Goal: Information Seeking & Learning: Check status

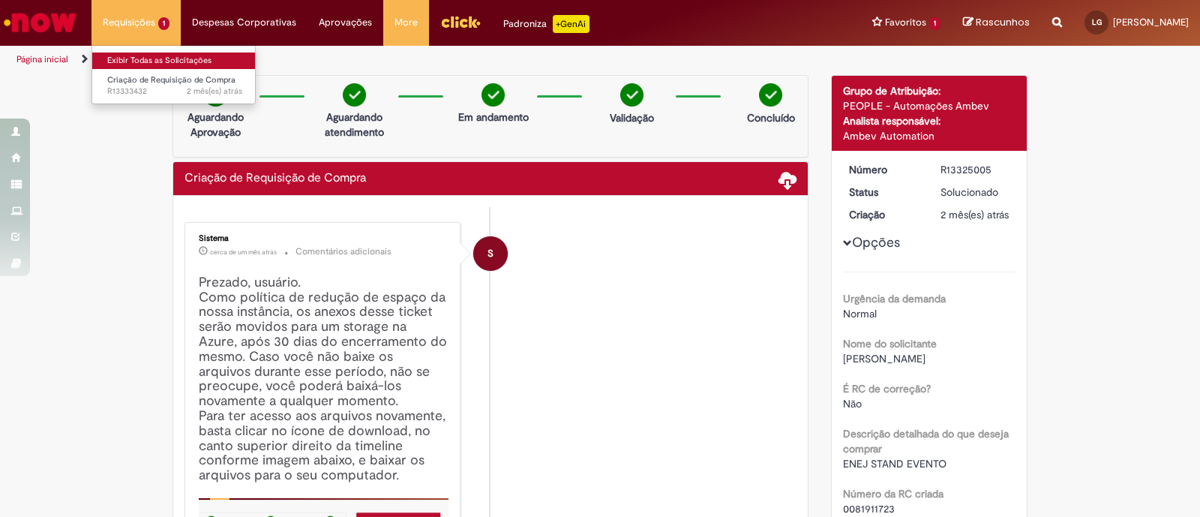
click at [131, 56] on link "Exibir Todas as Solicitações" at bounding box center [174, 61] width 165 height 17
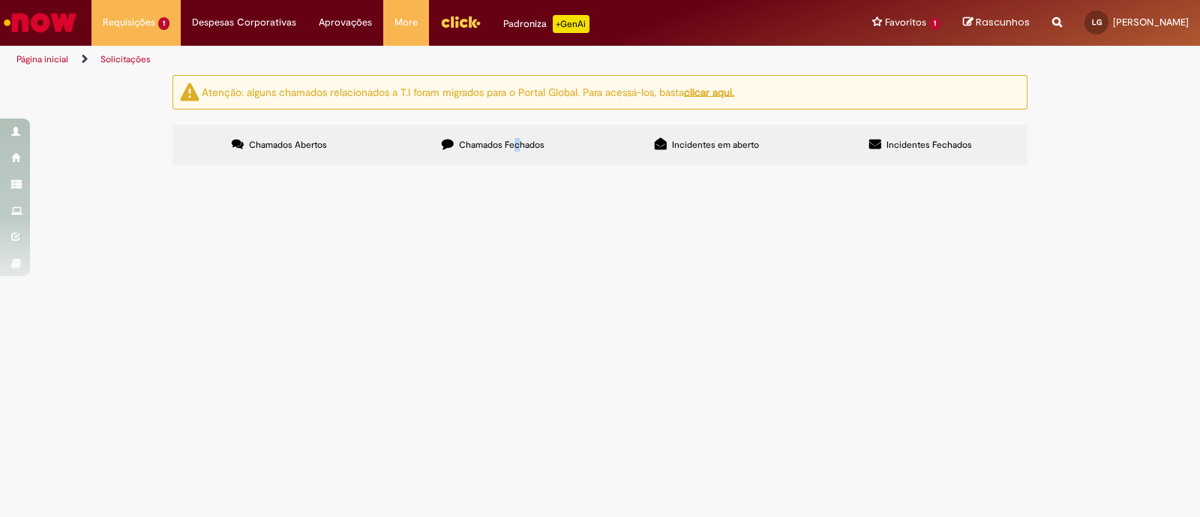
click at [515, 137] on label "Chamados Fechados" at bounding box center [493, 145] width 214 height 41
click at [467, 151] on label "Chamados Fechados" at bounding box center [493, 145] width 214 height 41
click at [148, 170] on div "Atenção: alguns chamados relacionados a T.I foram migrados para o Portal Global…" at bounding box center [600, 122] width 1200 height 95
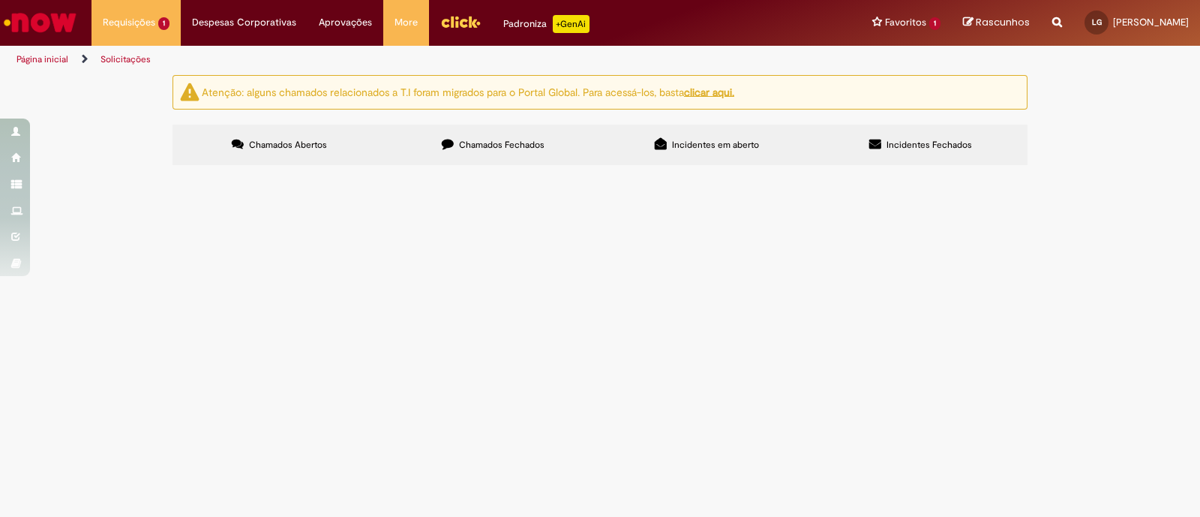
drag, startPoint x: 373, startPoint y: 279, endPoint x: 342, endPoint y: 275, distance: 31.0
click at [0, 0] on td "retirada bebidas POLI e entrega insper e FGV" at bounding box center [0, 0] width 0 height 0
click at [0, 0] on span "retirada bebidas POLI e entrega insper e FGV" at bounding box center [0, 0] width 0 height 0
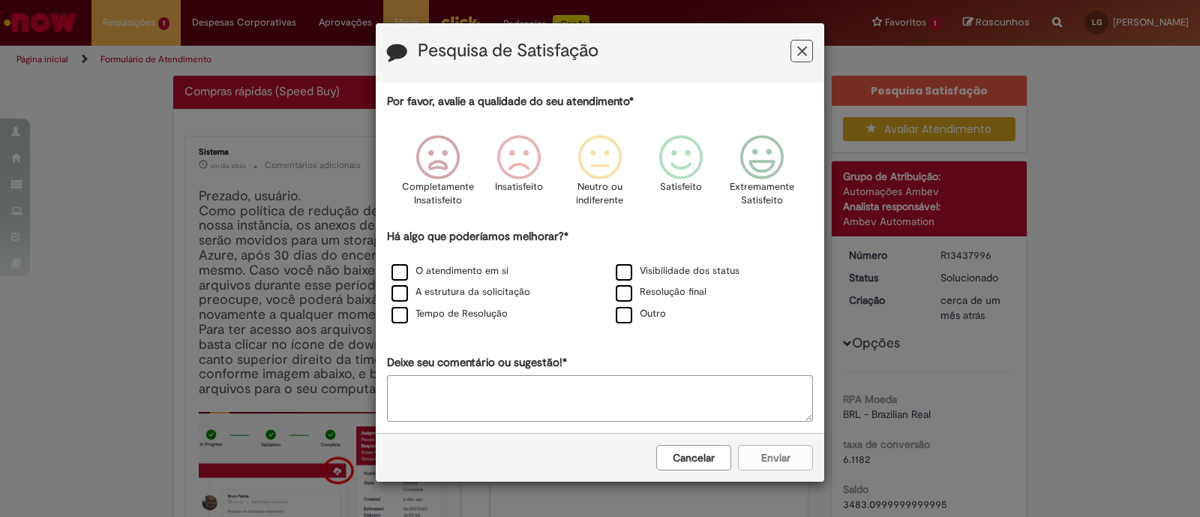
drag, startPoint x: 792, startPoint y: 46, endPoint x: 912, endPoint y: 173, distance: 175.1
click at [792, 47] on button "Feedback" at bounding box center [802, 51] width 23 height 23
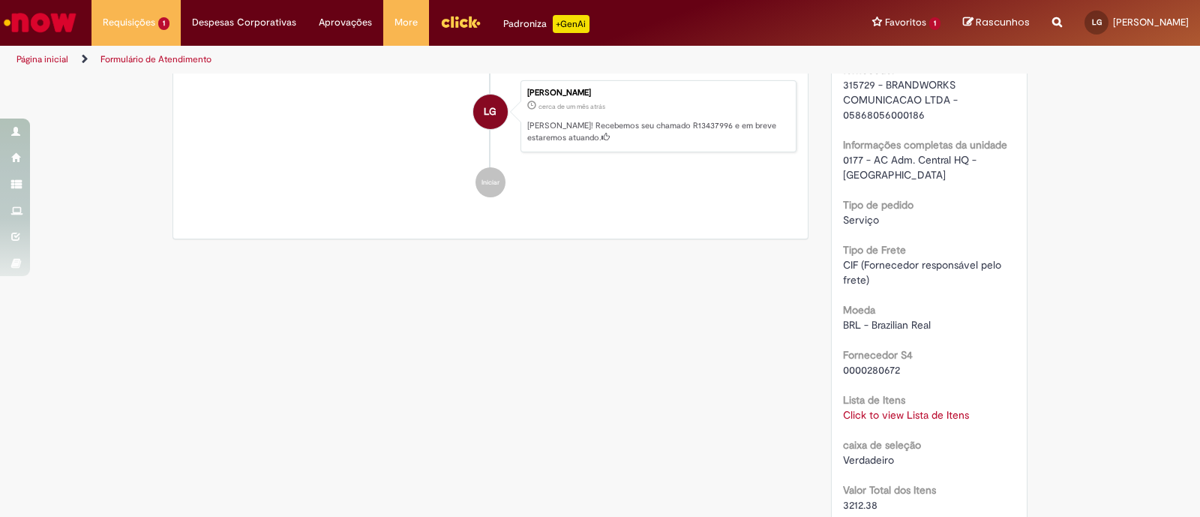
scroll to position [1312, 0]
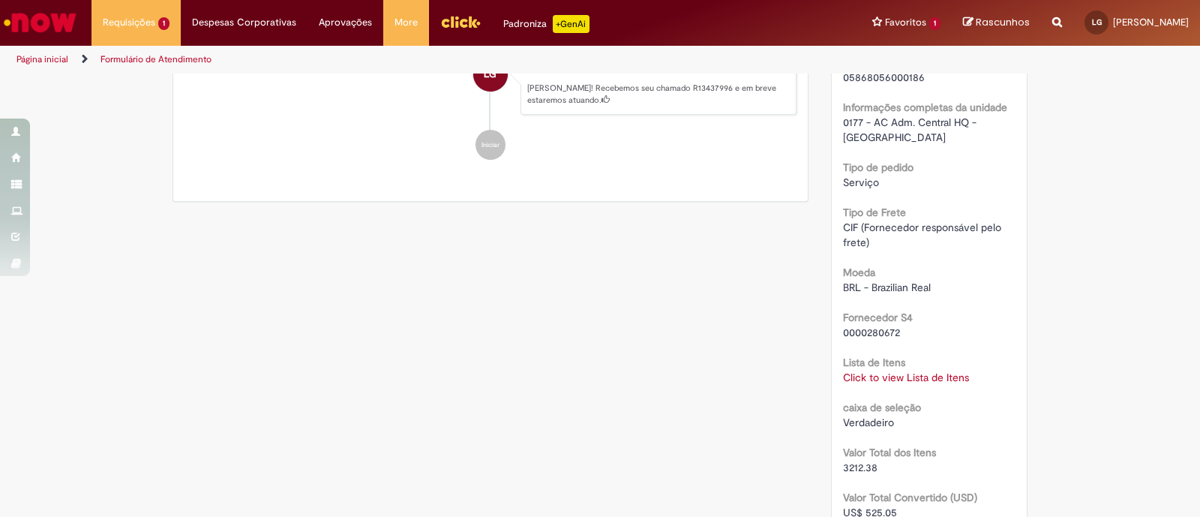
click at [869, 371] on link "Click to view Lista de Itens" at bounding box center [906, 378] width 126 height 14
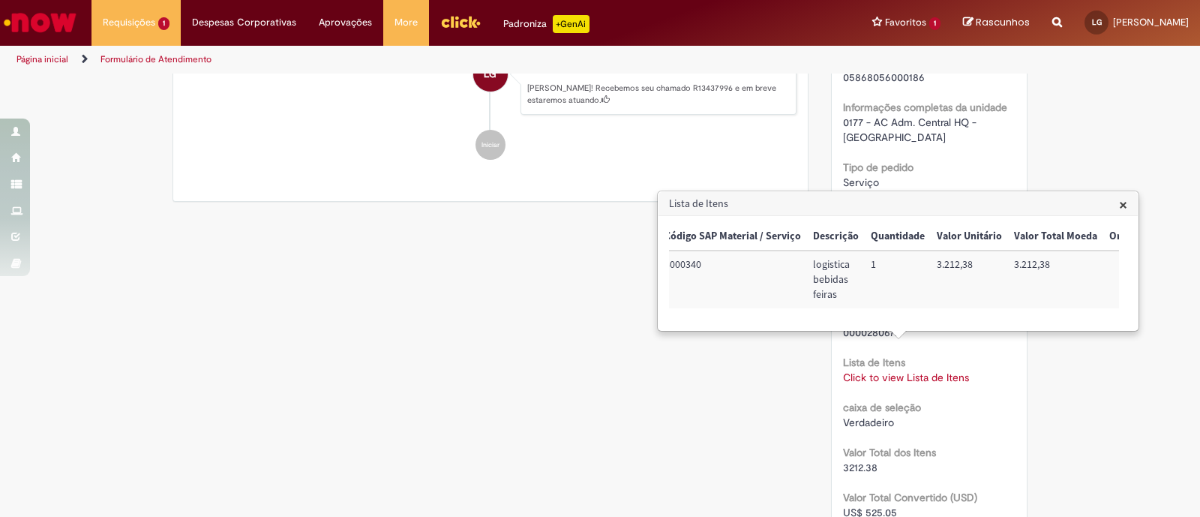
scroll to position [0, 0]
click at [915, 176] on div "RPA Moeda BRL - Brazilian Real taxa de conversão 6.1182 [GEOGRAPHIC_DATA] 3483.…" at bounding box center [929, 45] width 173 height 1970
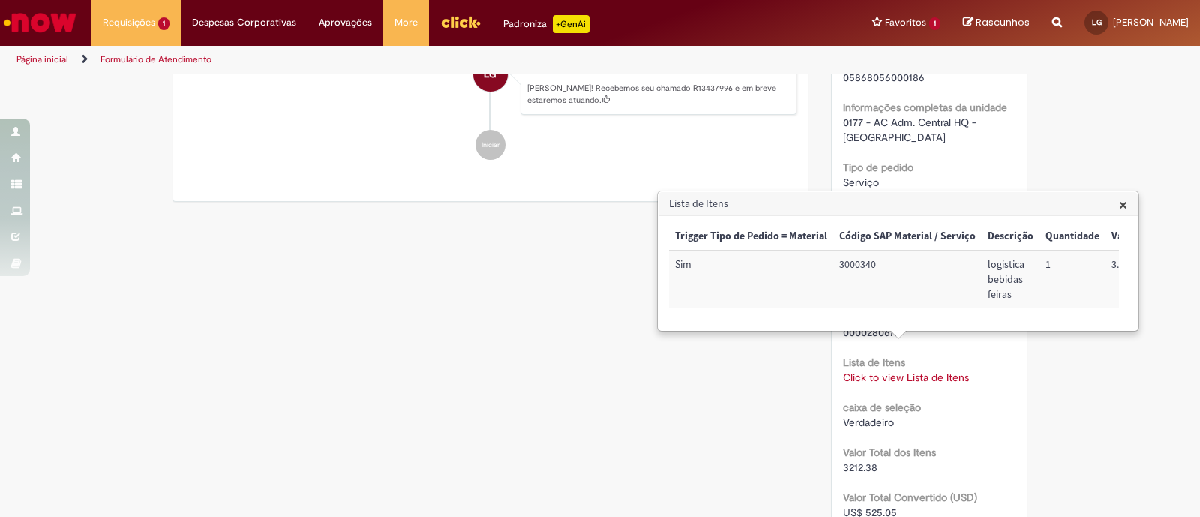
drag, startPoint x: 896, startPoint y: 164, endPoint x: 1060, endPoint y: 190, distance: 166.2
click at [905, 175] on div "Serviço" at bounding box center [929, 182] width 173 height 15
click at [1125, 204] on span "×" at bounding box center [1123, 204] width 8 height 20
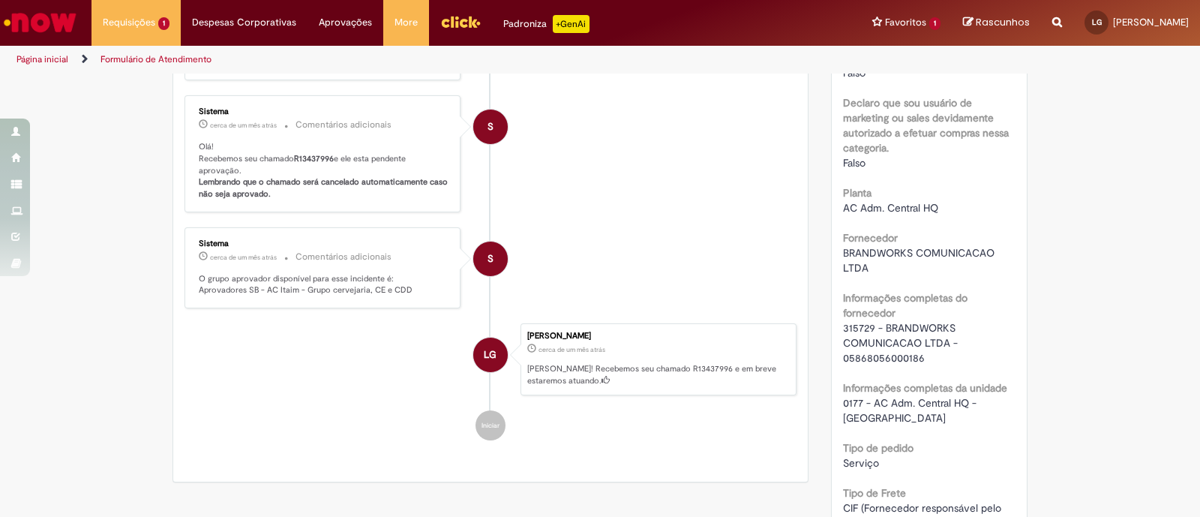
scroll to position [1312, 0]
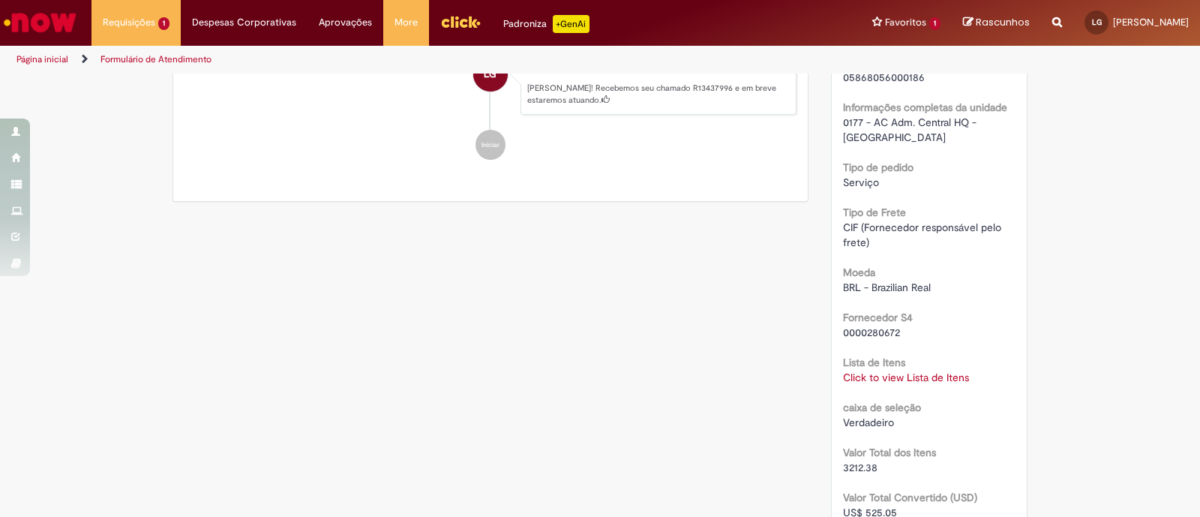
click at [881, 356] on b "Lista de Itens" at bounding box center [874, 363] width 62 height 14
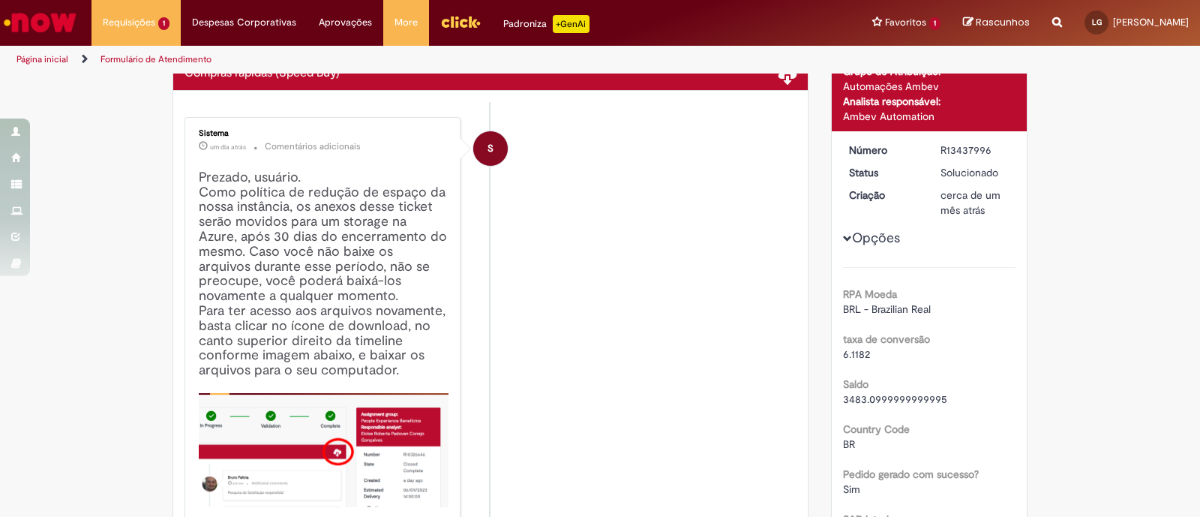
scroll to position [93, 0]
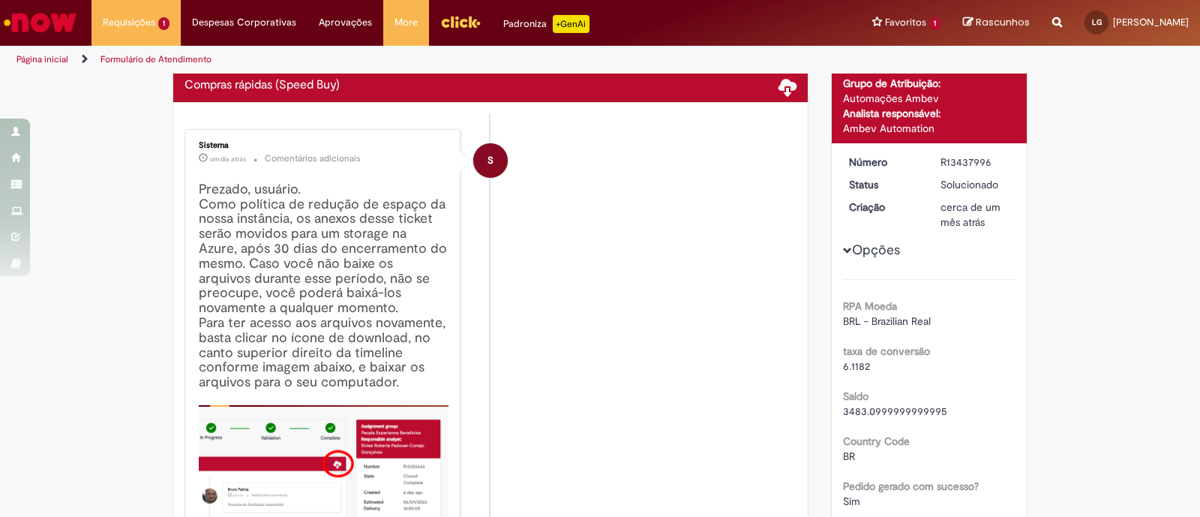
click at [969, 157] on div "R13437996" at bounding box center [976, 162] width 70 height 15
copy div "R13437996"
click at [53, 24] on img "Ir para a Homepage" at bounding box center [40, 23] width 77 height 30
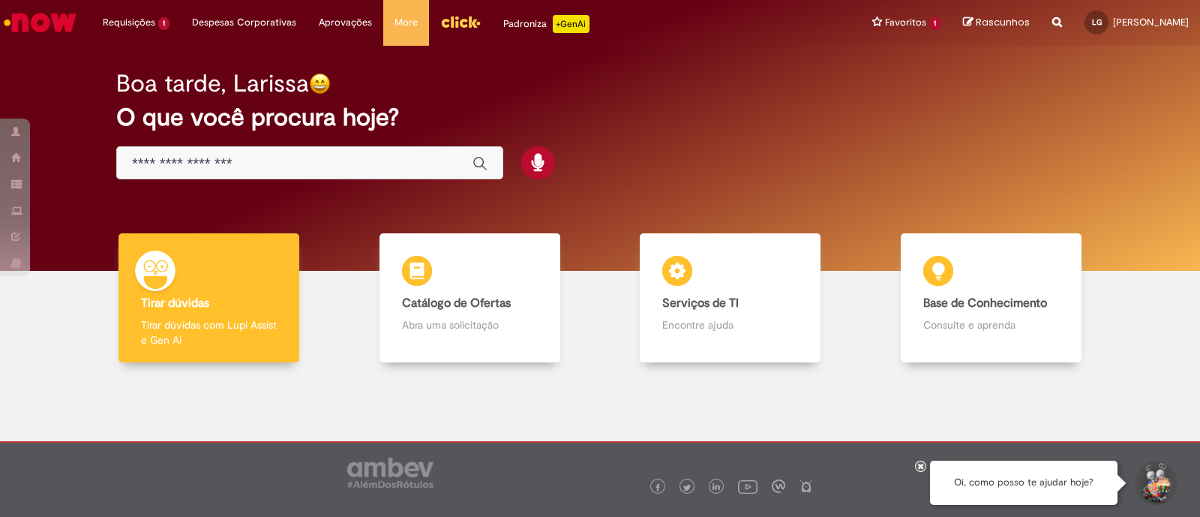
click at [356, 175] on div "Global" at bounding box center [309, 163] width 387 height 34
click at [346, 163] on input "Basta digitar aqui" at bounding box center [295, 163] width 326 height 17
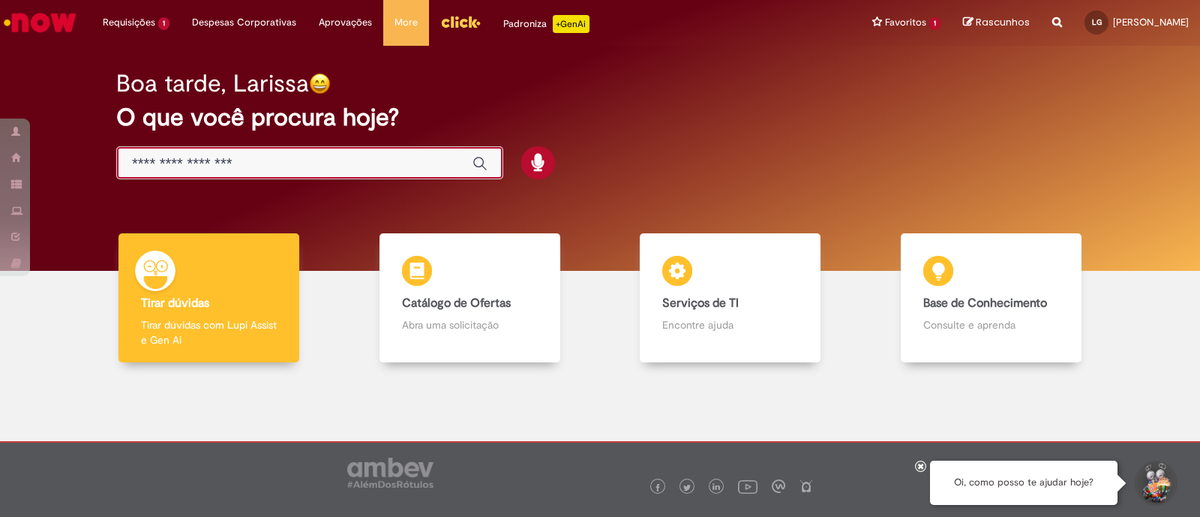
paste input "*********"
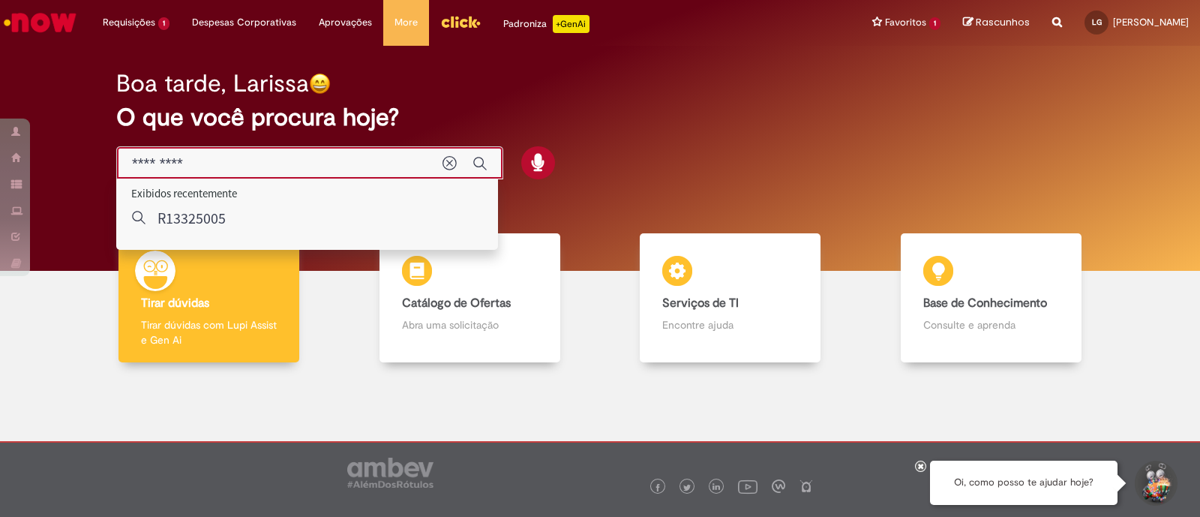
type input "*********"
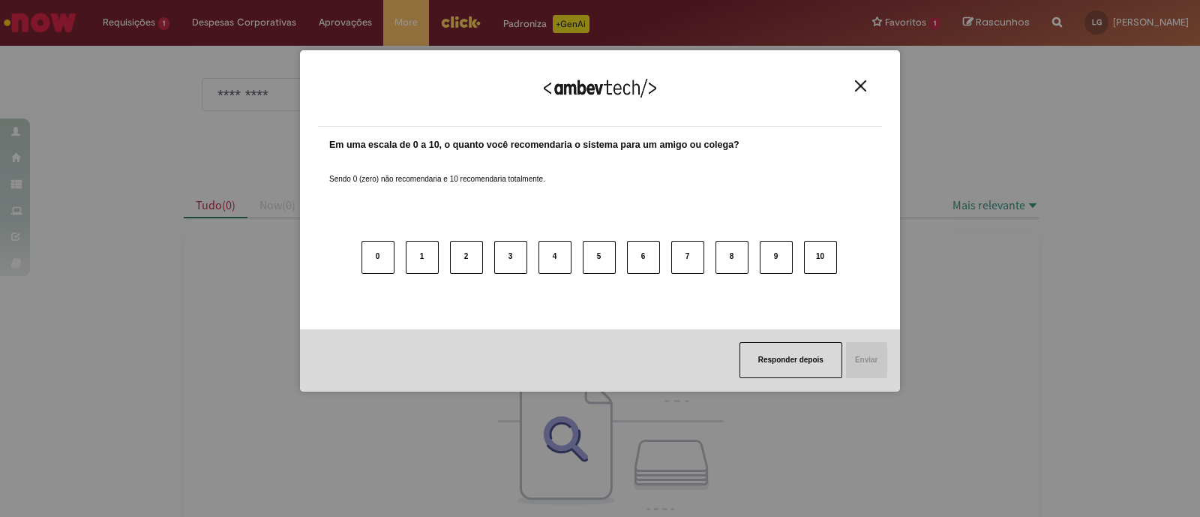
click at [857, 80] on img "Close" at bounding box center [860, 85] width 11 height 11
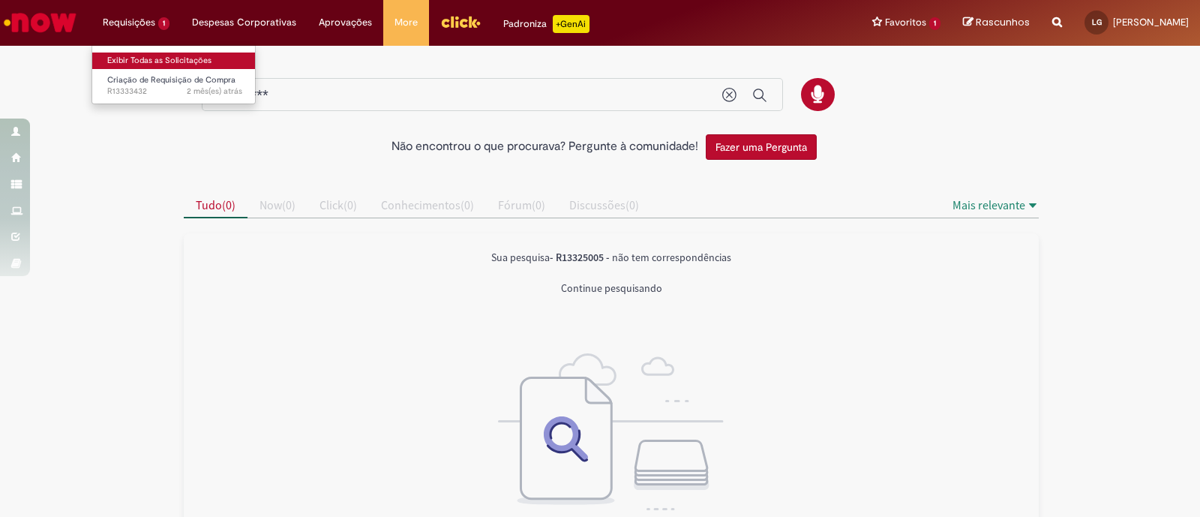
click at [152, 62] on link "Exibir Todas as Solicitações" at bounding box center [174, 61] width 165 height 17
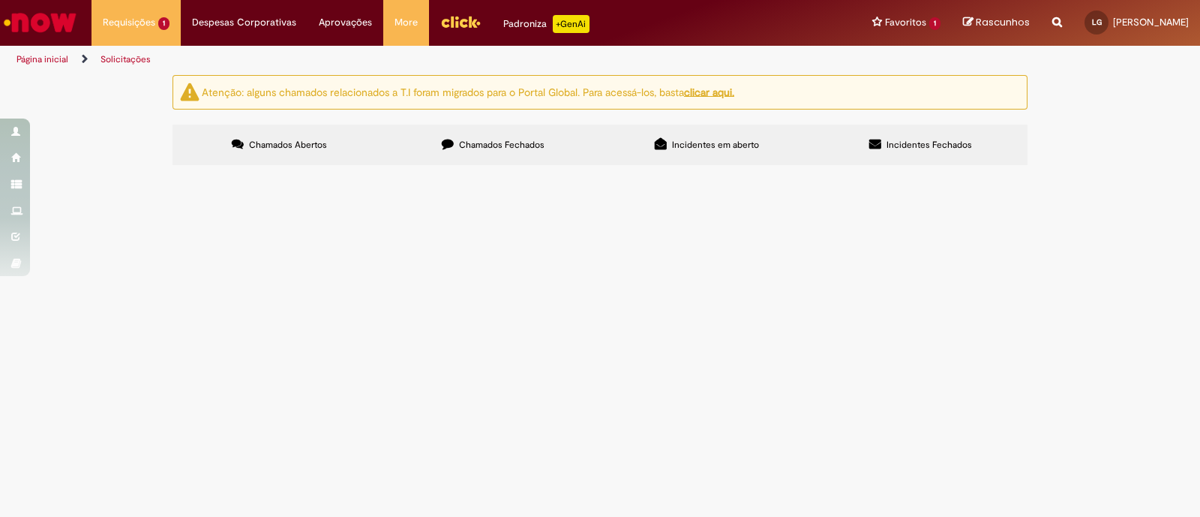
drag, startPoint x: 465, startPoint y: 143, endPoint x: 521, endPoint y: 162, distance: 59.3
click at [465, 143] on span "Chamados Fechados" at bounding box center [502, 145] width 86 height 12
click at [0, 0] on input "Pesquisar" at bounding box center [0, 0] width 0 height 0
paste input "*********"
click at [0, 0] on input "*********" at bounding box center [0, 0] width 0 height 0
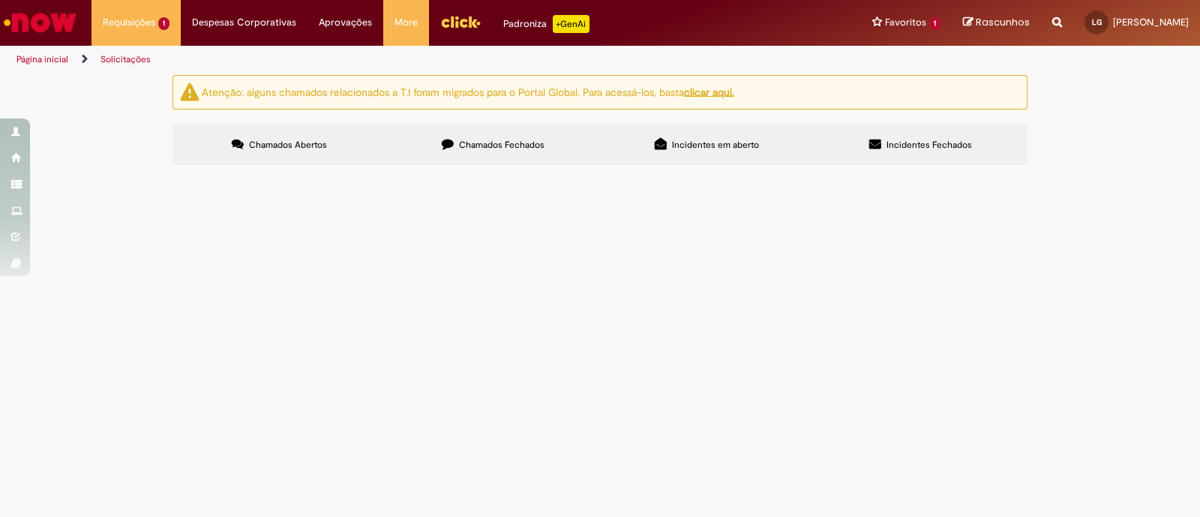
type input "********"
click at [0, 0] on span "Pesquisar" at bounding box center [0, 0] width 0 height 0
click at [0, 0] on span "Solicito por favor a requisição de compra do serviço anexo. A primeira versão d…" at bounding box center [0, 0] width 0 height 0
click at [0, 0] on span "Criação de Requisição de Compra" at bounding box center [0, 0] width 0 height 0
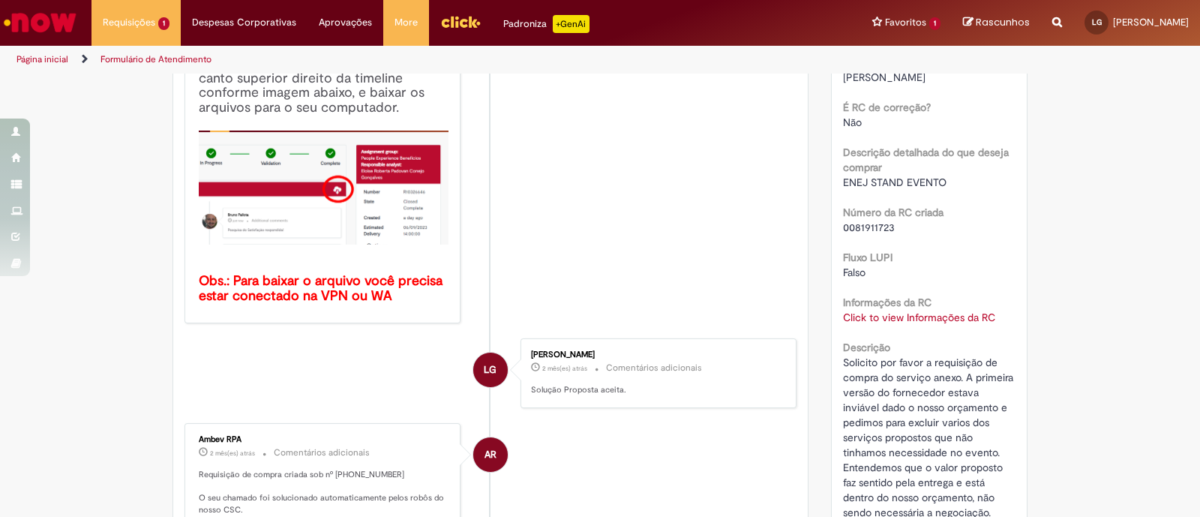
click at [919, 311] on link "Click to view Informações da RC" at bounding box center [919, 318] width 152 height 14
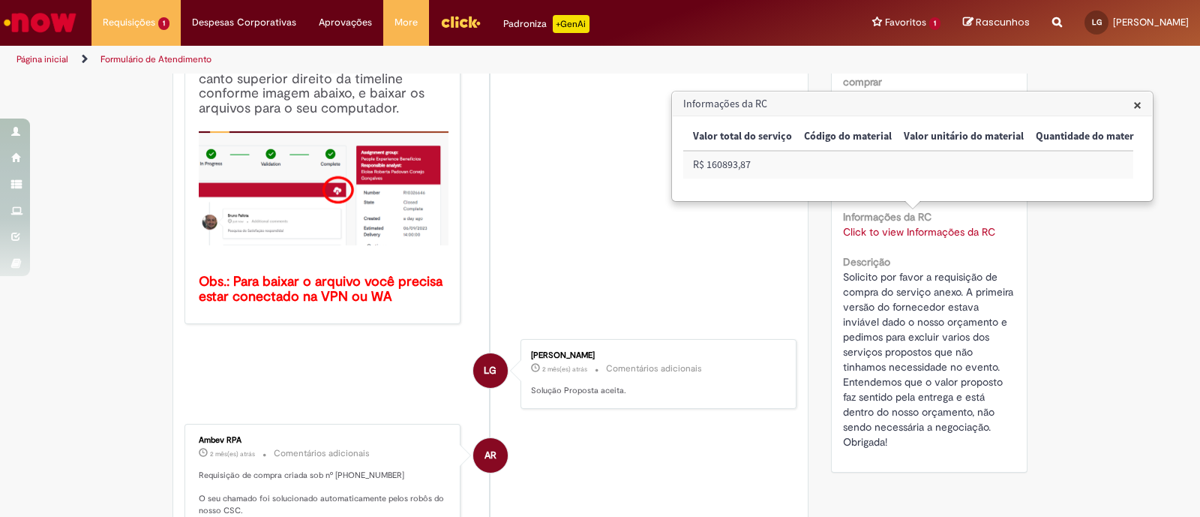
scroll to position [0, 1054]
click at [1056, 160] on td "R$ 160893,87" at bounding box center [1089, 165] width 111 height 28
copy td "R$ 160893,87"
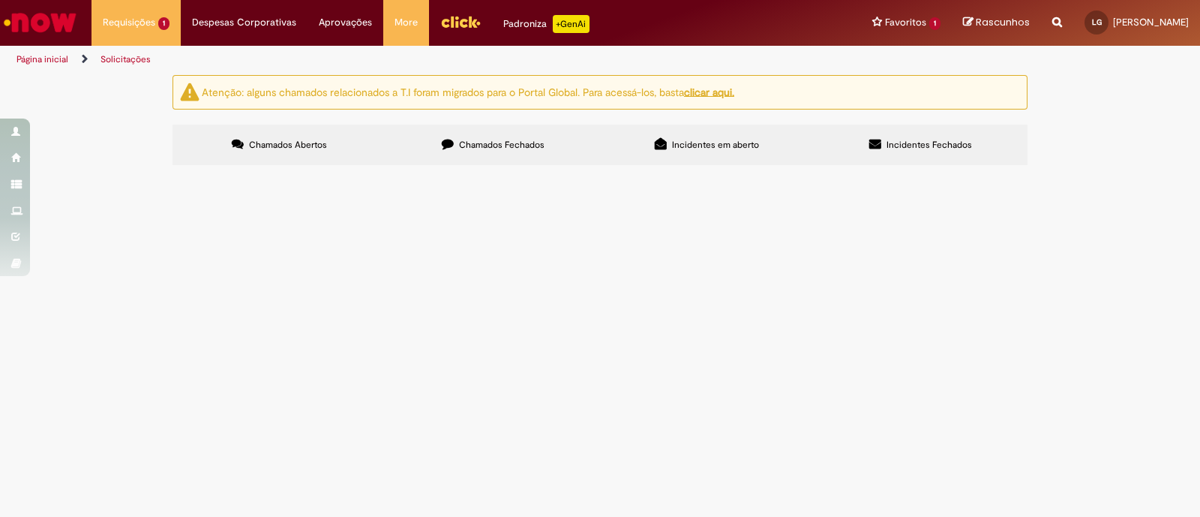
click at [467, 152] on label "Chamados Fechados" at bounding box center [493, 145] width 214 height 41
click at [0, 0] on td "retirada bebidas POLI e entrega insper e FGV" at bounding box center [0, 0] width 0 height 0
click at [0, 0] on span "retirada bebidas POLI e entrega insper e FGV" at bounding box center [0, 0] width 0 height 0
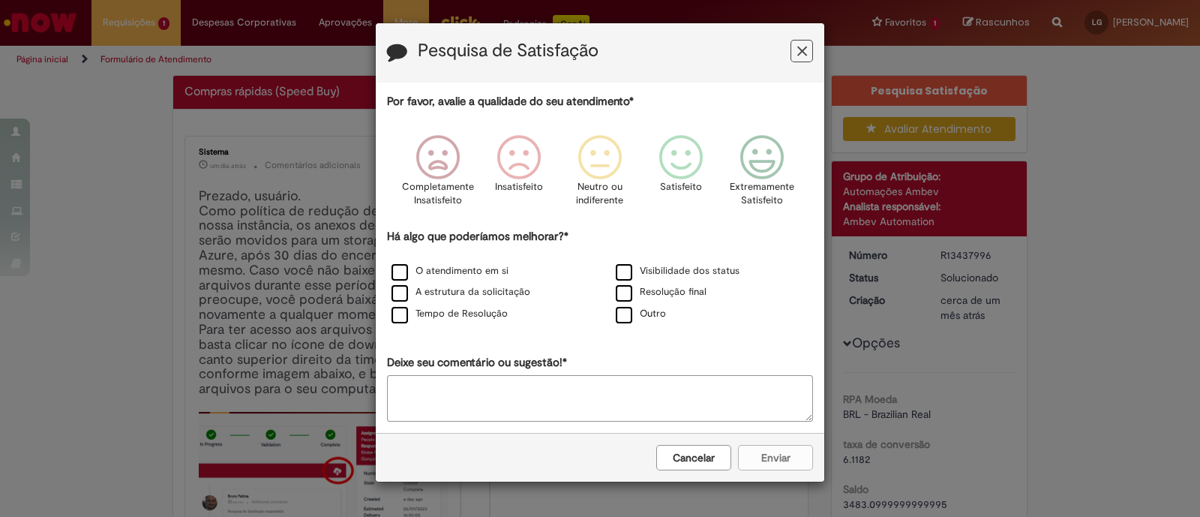
click at [811, 50] on button "Feedback" at bounding box center [802, 51] width 23 height 23
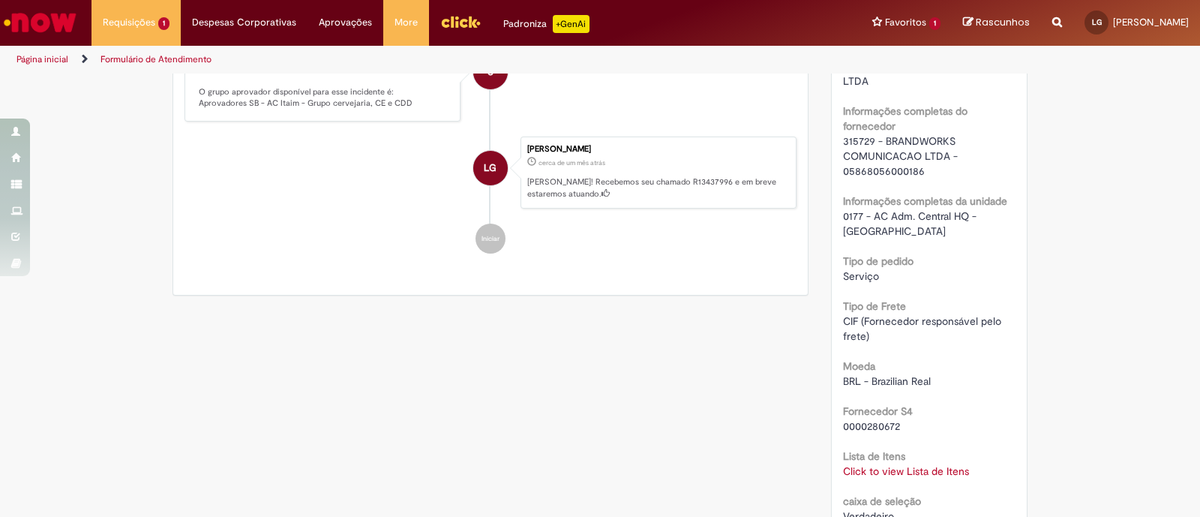
scroll to position [1312, 0]
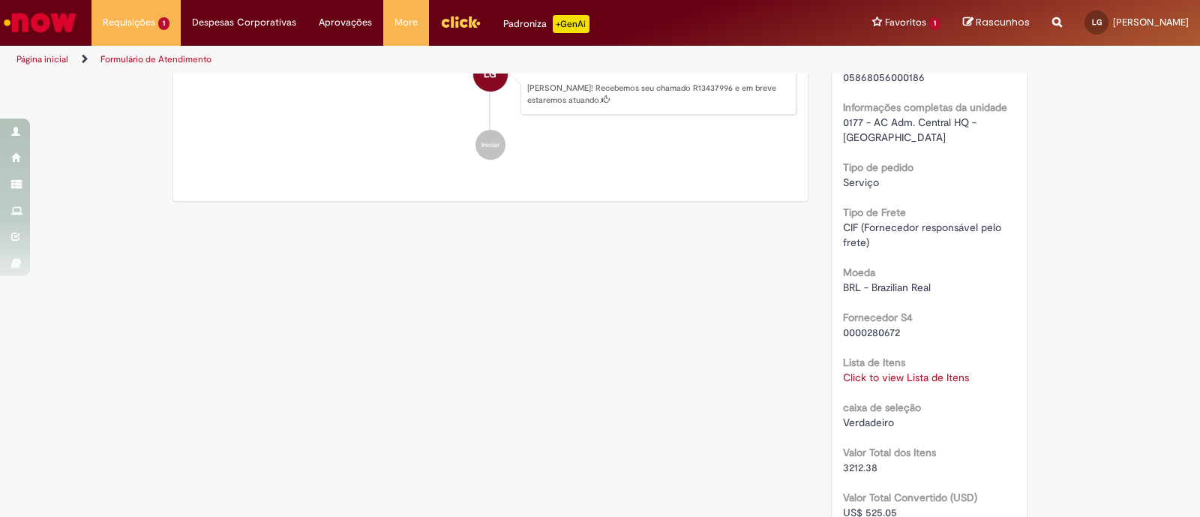
click at [904, 371] on link "Click to view Lista de Itens" at bounding box center [906, 378] width 126 height 14
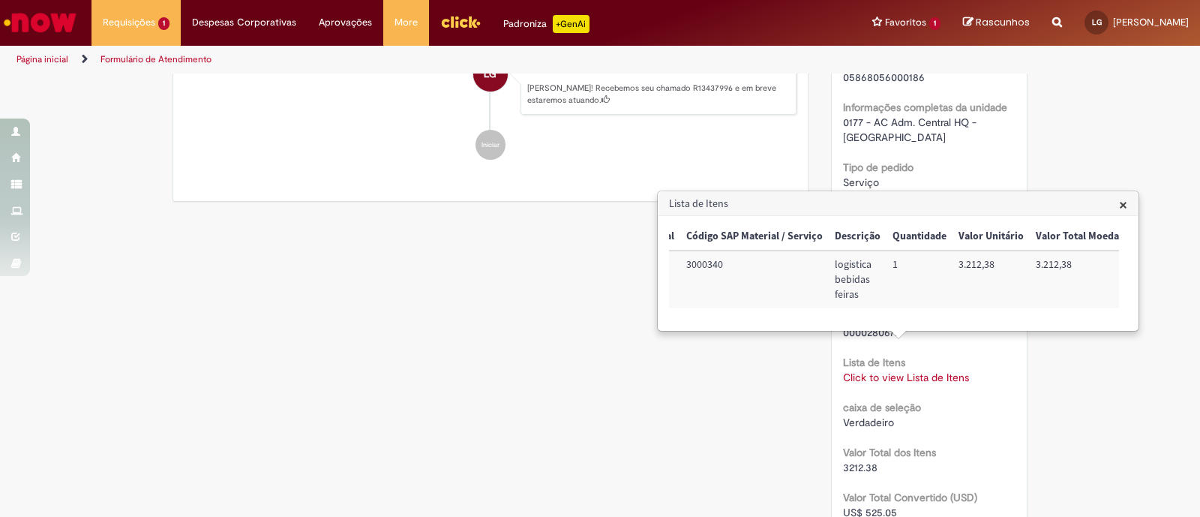
scroll to position [0, 298]
click at [899, 262] on td "3.212,38" at bounding box center [932, 280] width 95 height 58
copy td "3.212,38"
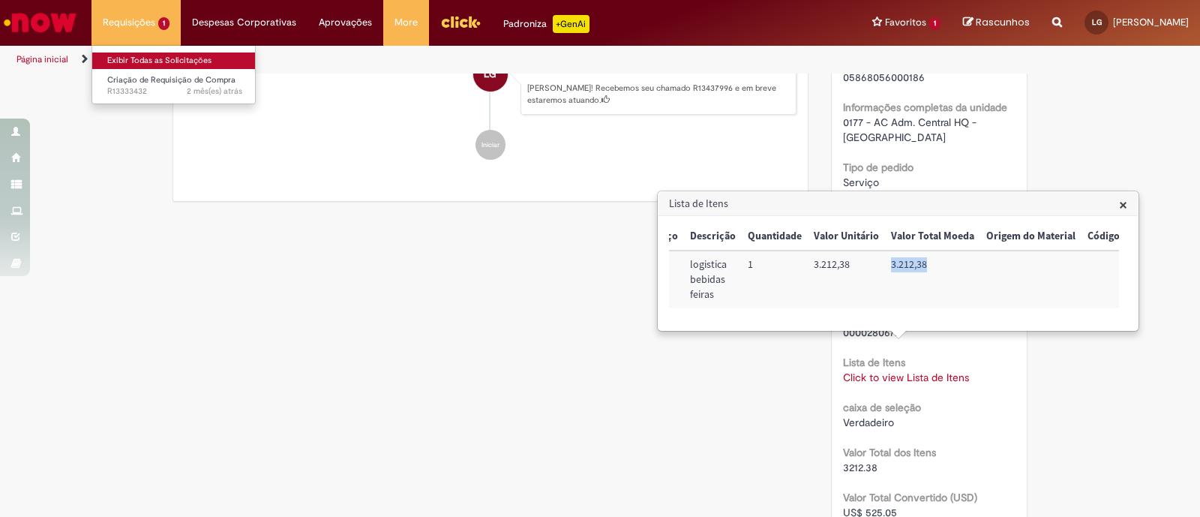
click at [150, 56] on link "Exibir Todas as Solicitações" at bounding box center [174, 61] width 165 height 17
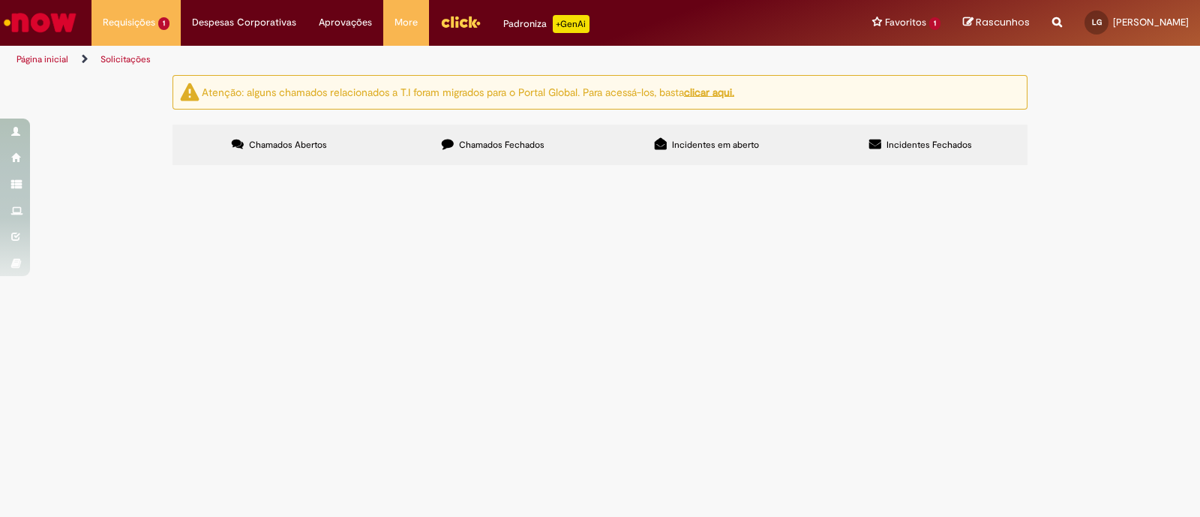
click at [491, 151] on label "Chamados Fechados" at bounding box center [493, 145] width 214 height 41
click at [0, 0] on span "solicito aprovação do custo para transporte das bebidas para as feiras de carre…" at bounding box center [0, 0] width 0 height 0
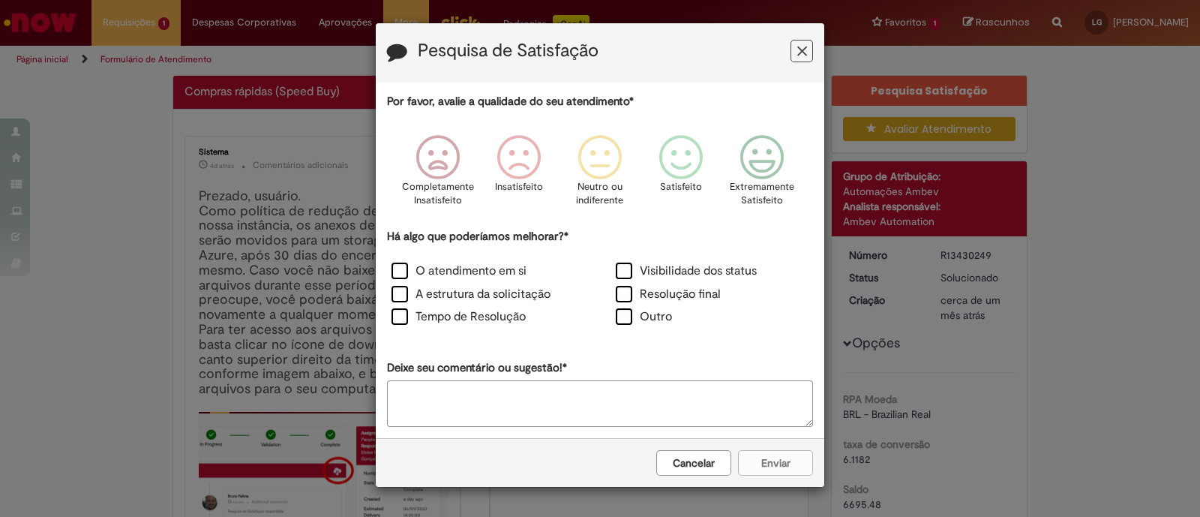
click at [809, 39] on div "Pesquisa de Satisfação" at bounding box center [600, 52] width 449 height 59
click at [808, 46] on button "Feedback" at bounding box center [802, 51] width 23 height 23
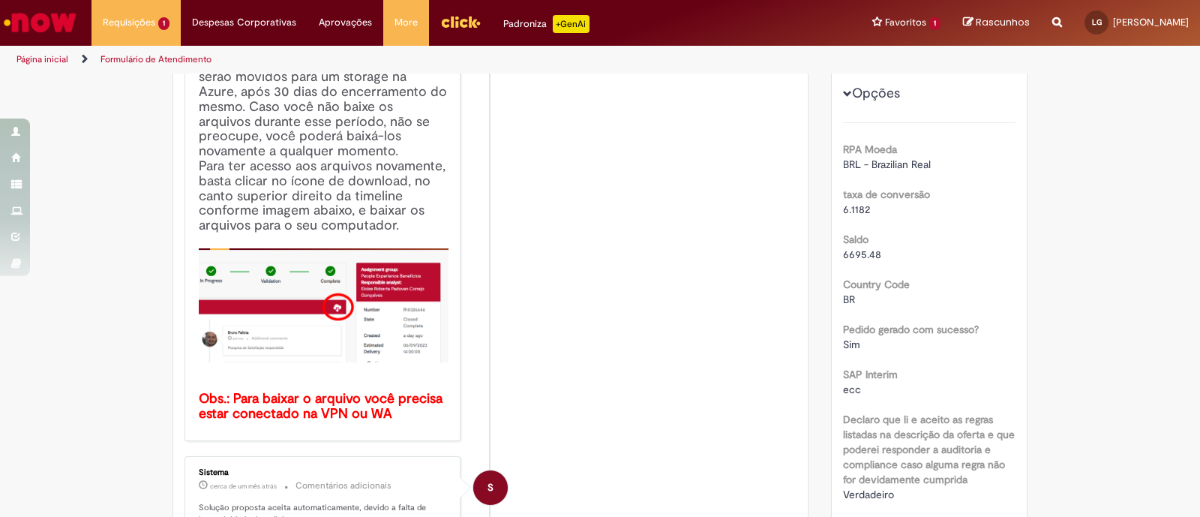
scroll to position [187, 0]
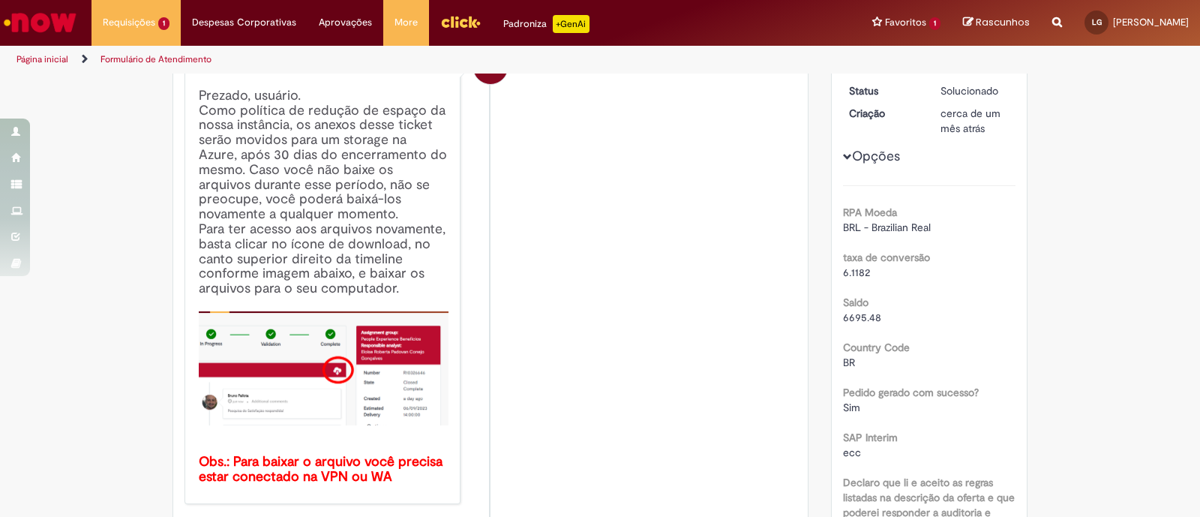
click at [851, 311] on span "6695.48" at bounding box center [862, 318] width 38 height 14
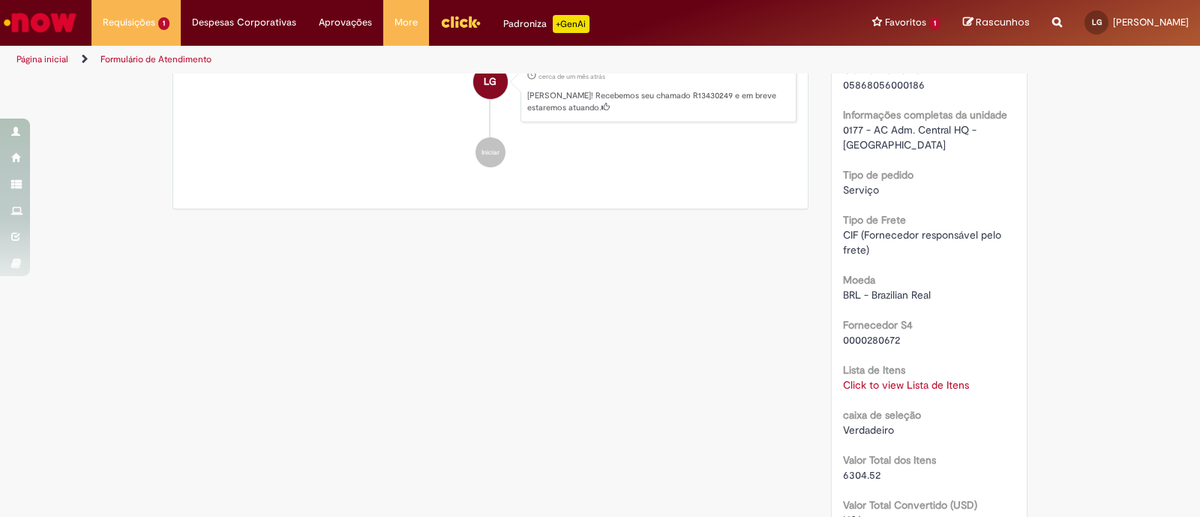
scroll to position [1312, 0]
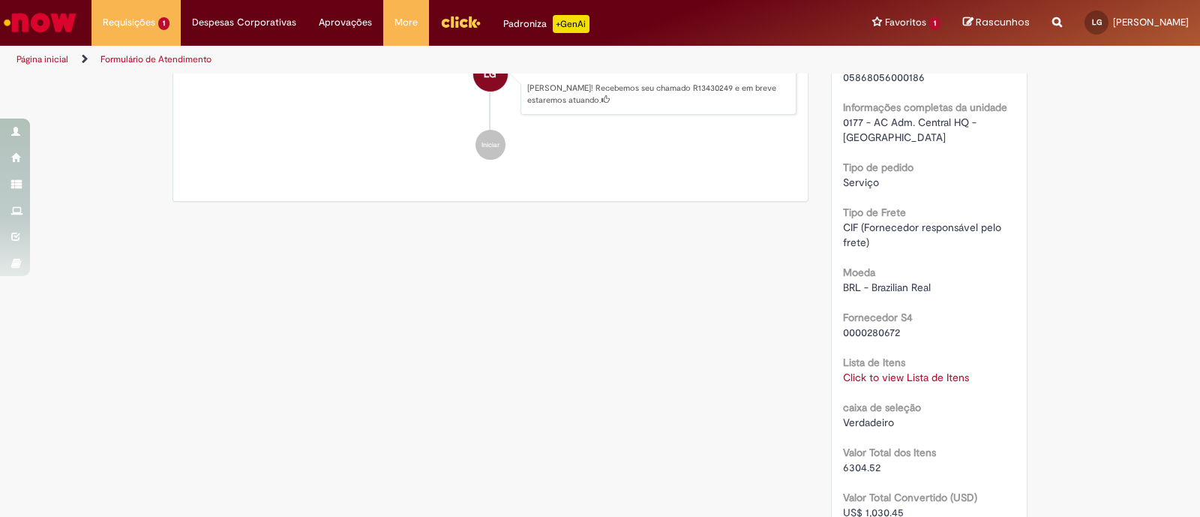
click at [912, 370] on div "Click to view Lista de Itens Click to view Lista de Itens" at bounding box center [929, 377] width 173 height 15
click at [905, 371] on link "Click to view Lista de Itens" at bounding box center [906, 378] width 126 height 14
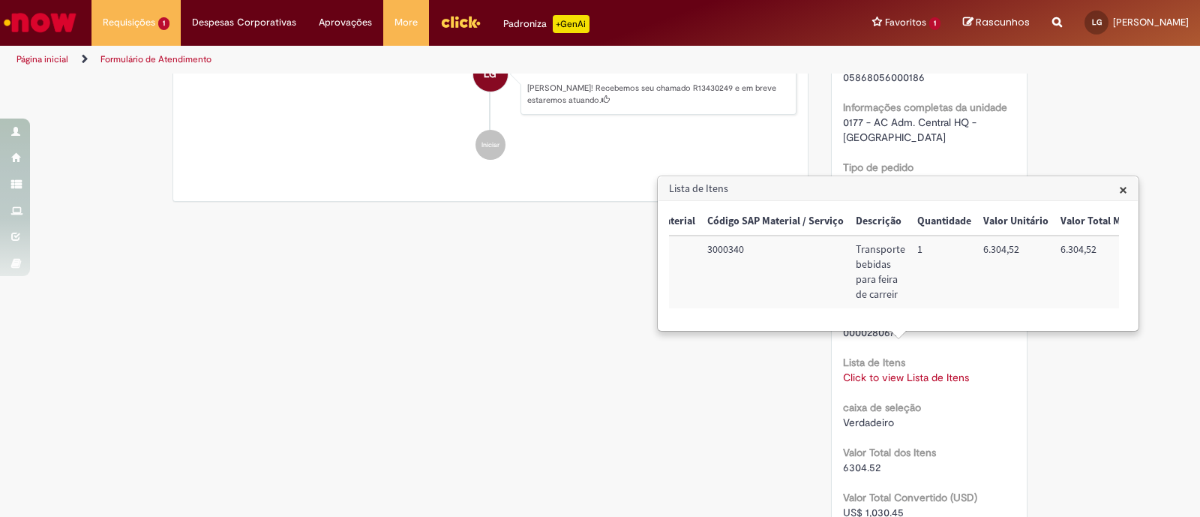
scroll to position [0, 352]
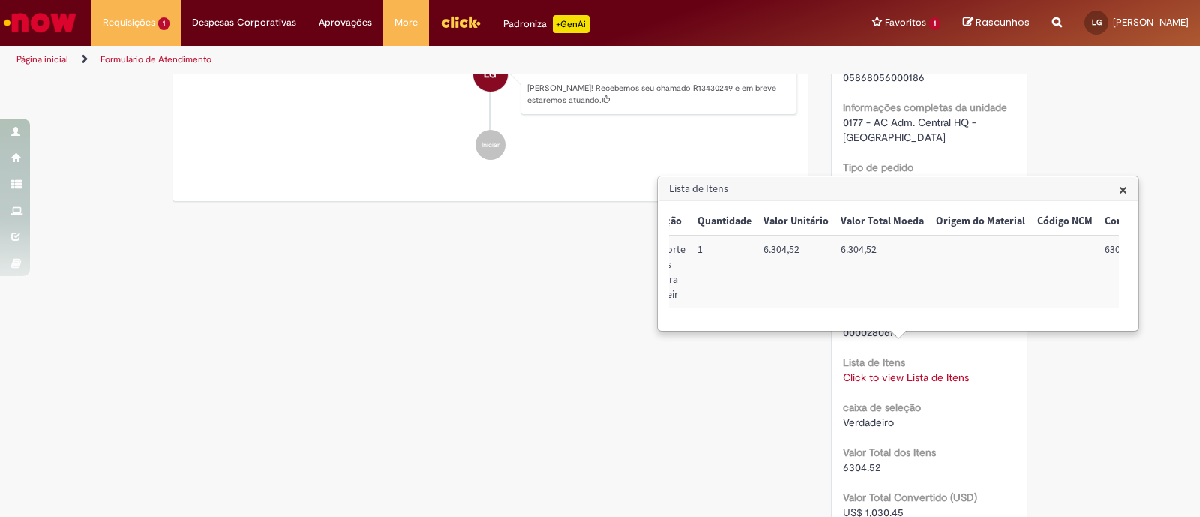
click at [773, 251] on td "6.304,52" at bounding box center [796, 272] width 77 height 73
copy td "6.304,52"
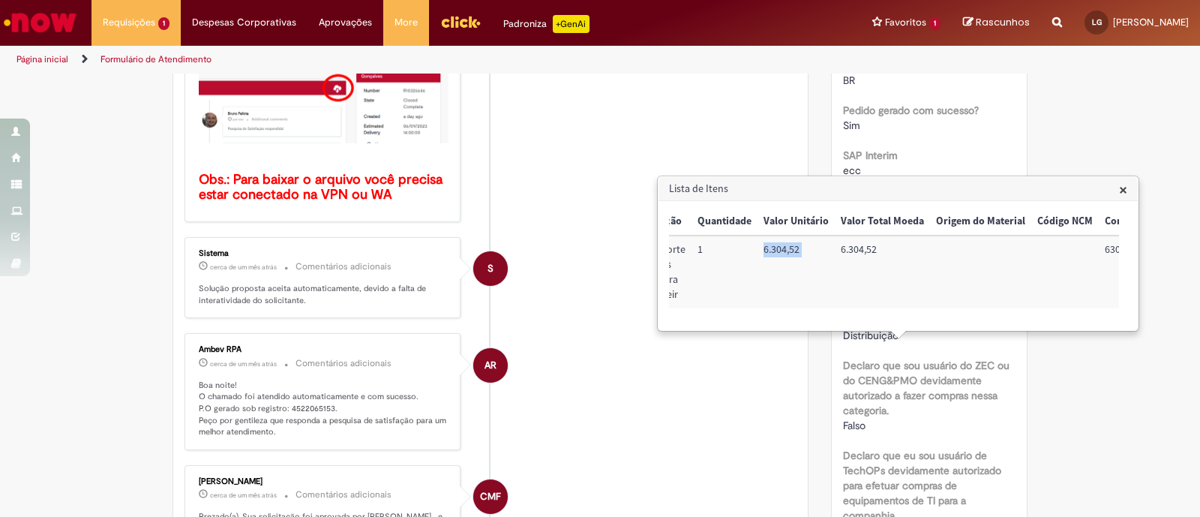
scroll to position [93, 0]
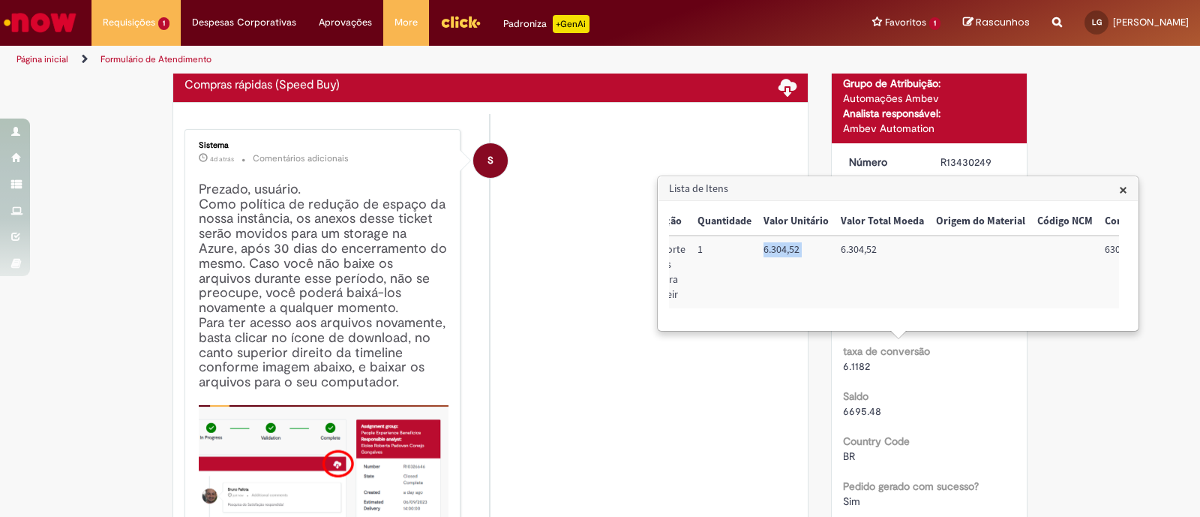
click at [1123, 189] on span "×" at bounding box center [1123, 189] width 8 height 20
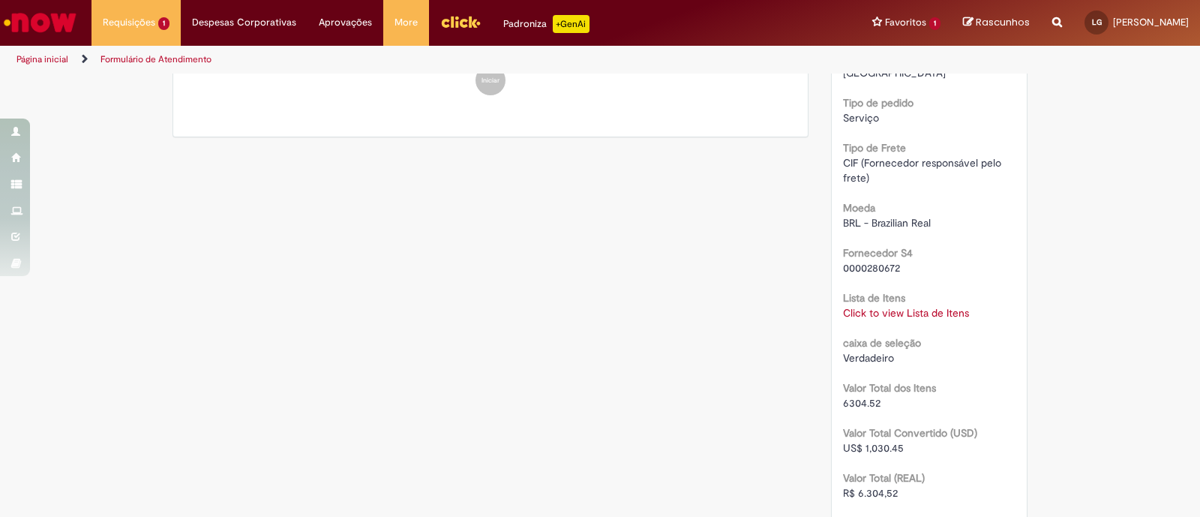
click at [958, 167] on div "CIF (Fornecedor responsável pelo frete)" at bounding box center [929, 170] width 173 height 30
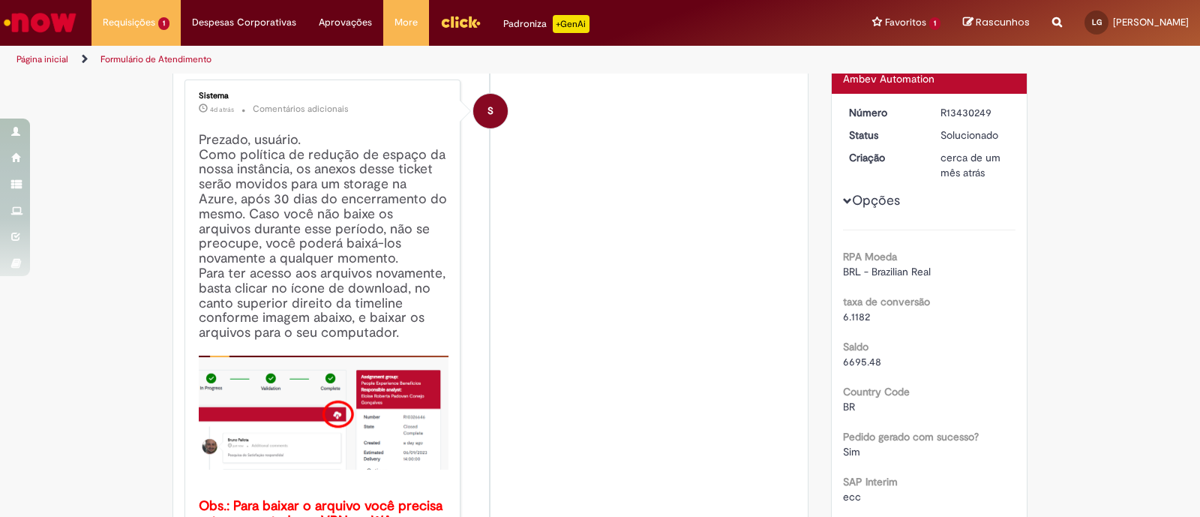
scroll to position [0, 0]
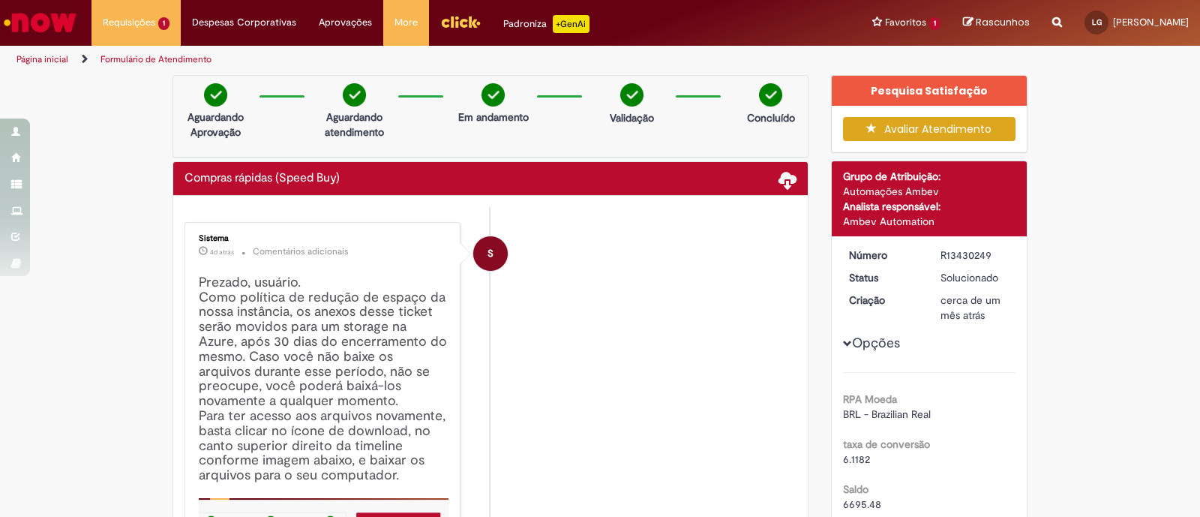
click at [969, 257] on div "R13430249" at bounding box center [976, 255] width 70 height 15
copy dd "R13430249"
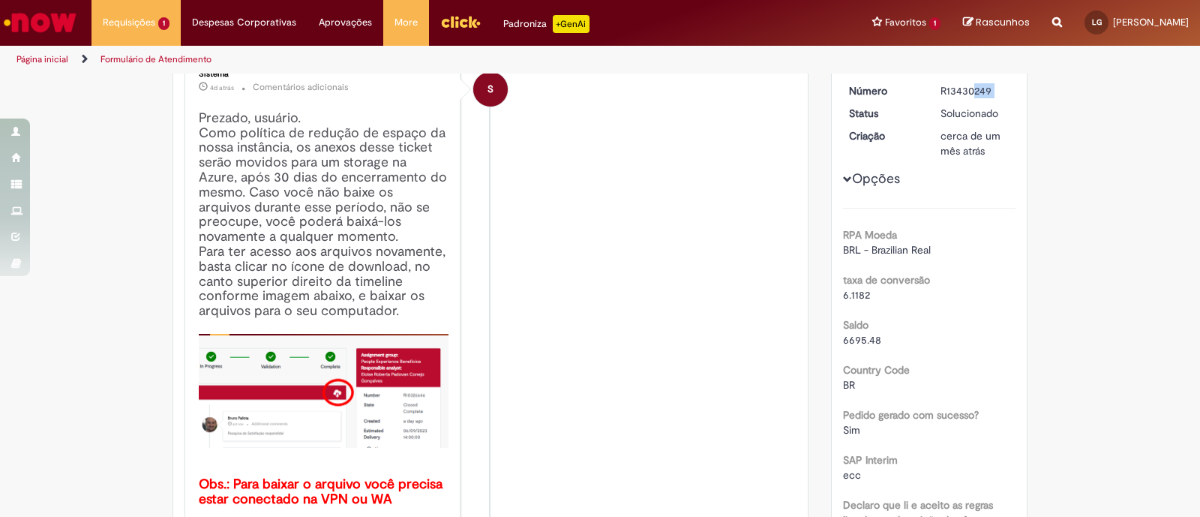
scroll to position [281, 0]
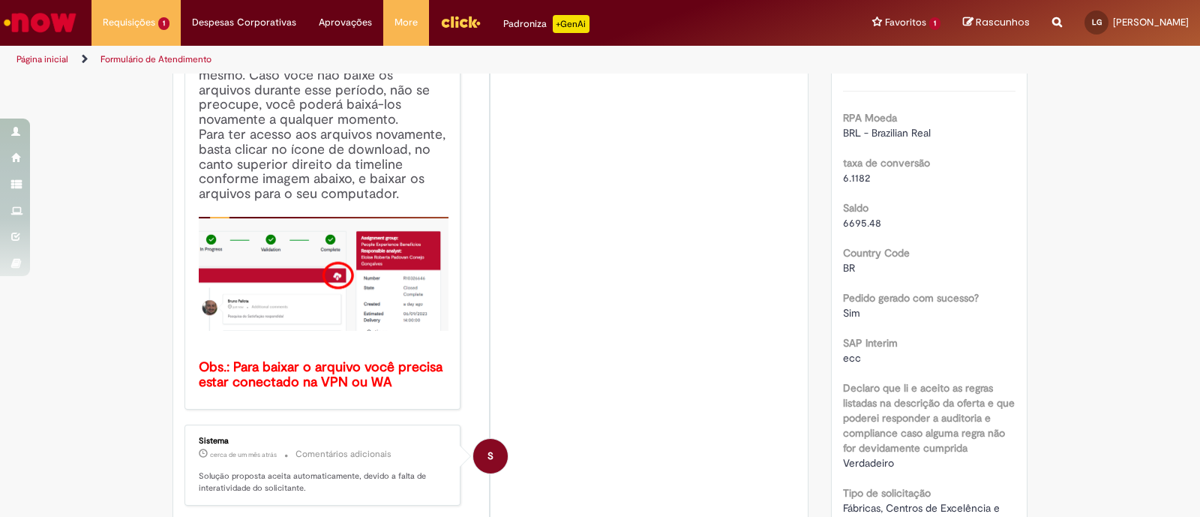
click at [848, 218] on span "6695.48" at bounding box center [862, 223] width 38 height 14
copy div "6695.48"
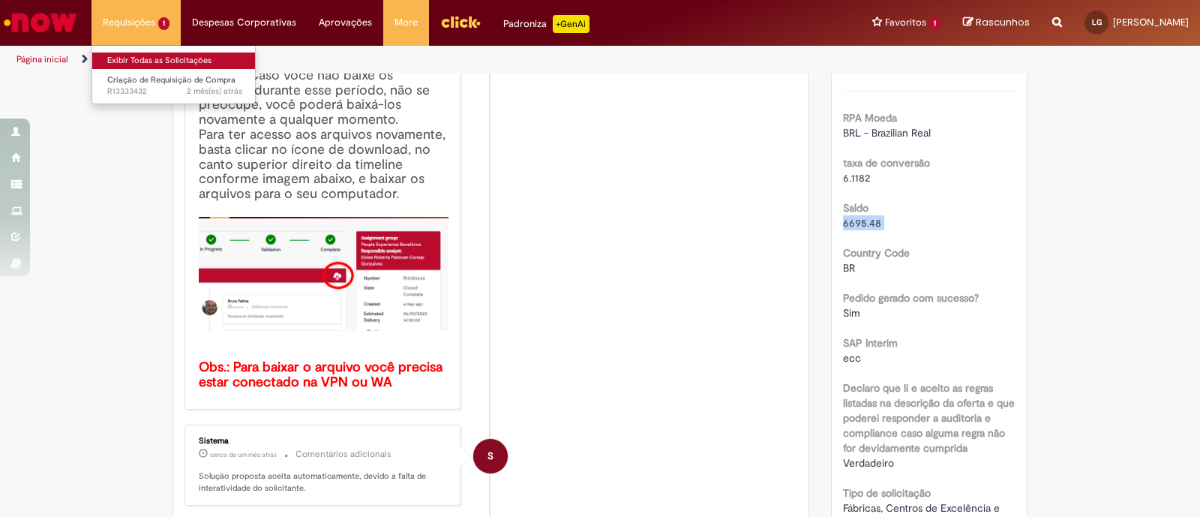
click at [131, 54] on link "Exibir Todas as Solicitações" at bounding box center [174, 61] width 165 height 17
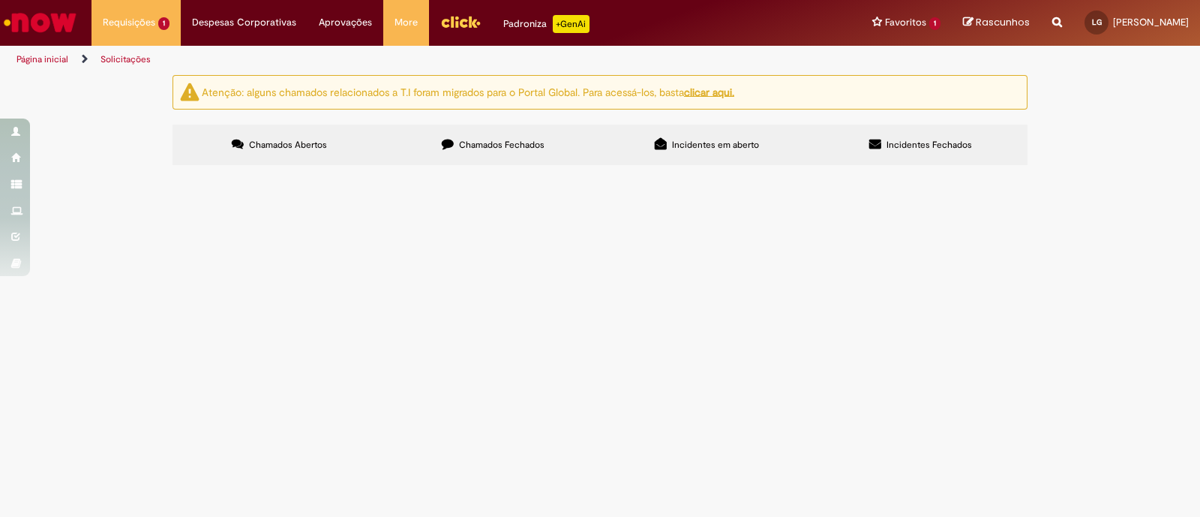
click at [514, 142] on span "Chamados Fechados" at bounding box center [502, 145] width 86 height 12
click at [0, 0] on span "Solicito RC para pagamento da divulgação da campnha de trainee, temos urgencia …" at bounding box center [0, 0] width 0 height 0
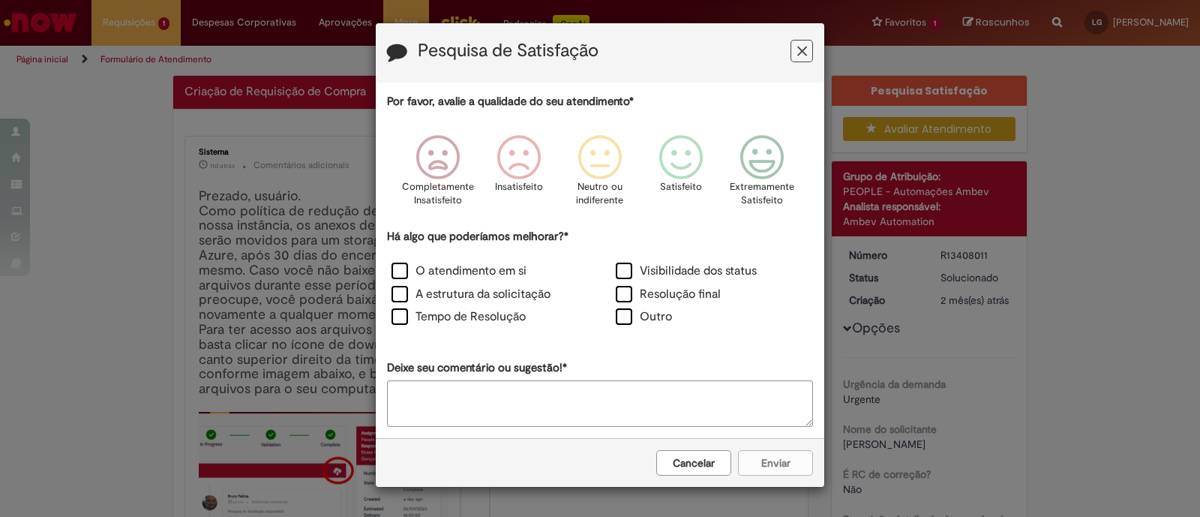
click at [798, 47] on icon "Feedback" at bounding box center [802, 52] width 10 height 16
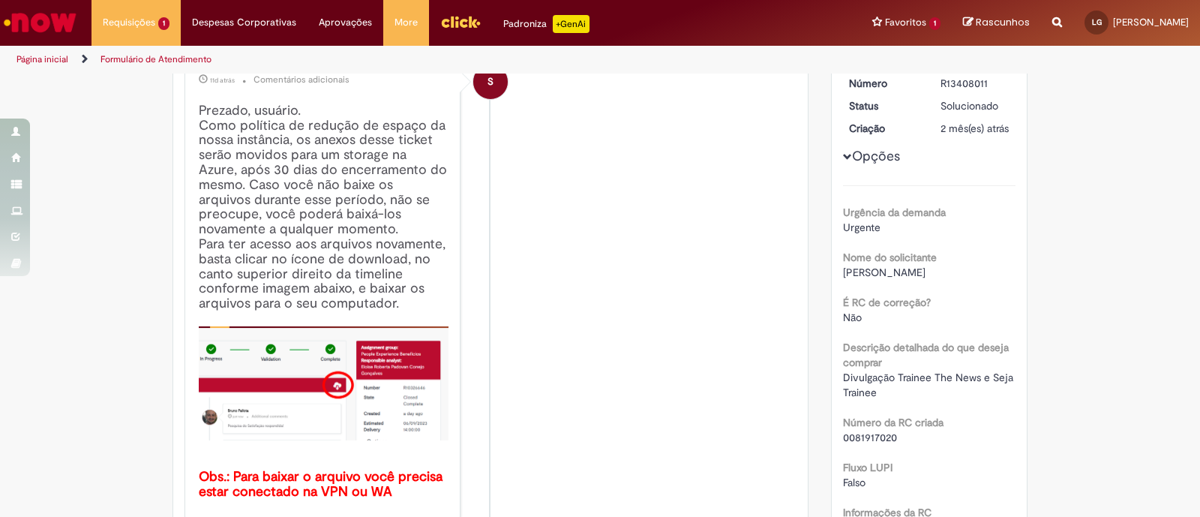
scroll to position [86, 0]
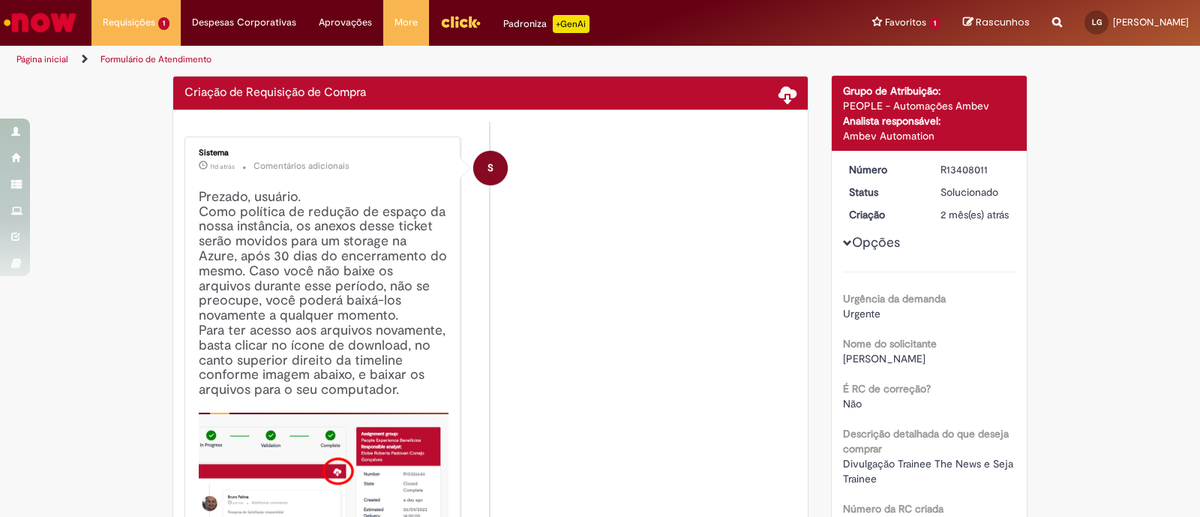
click at [979, 164] on div "R13408011" at bounding box center [976, 169] width 70 height 15
click at [968, 166] on div "R13408011" at bounding box center [976, 169] width 70 height 15
copy div "R13408011"
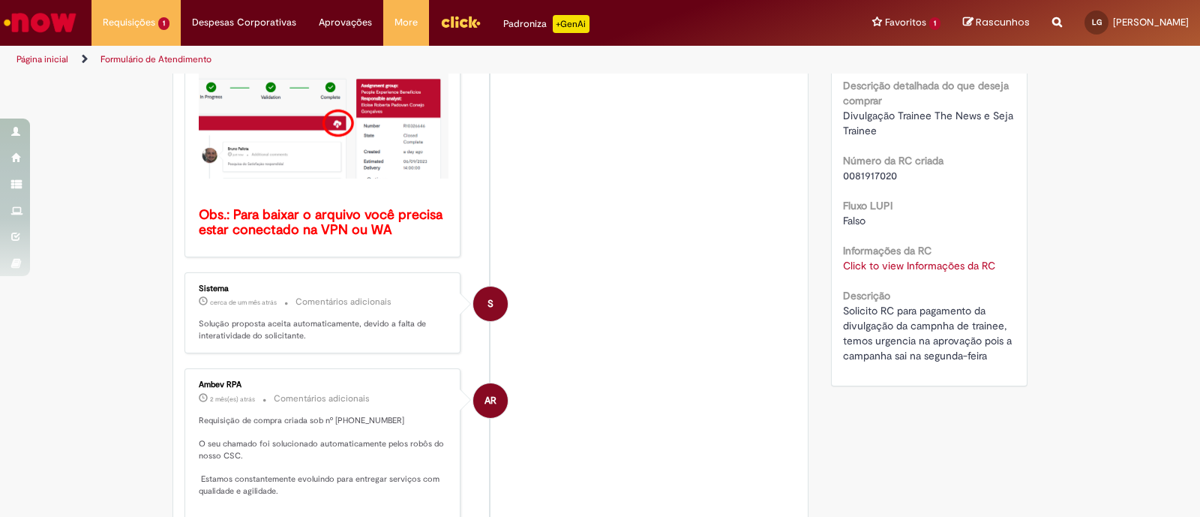
scroll to position [461, 0]
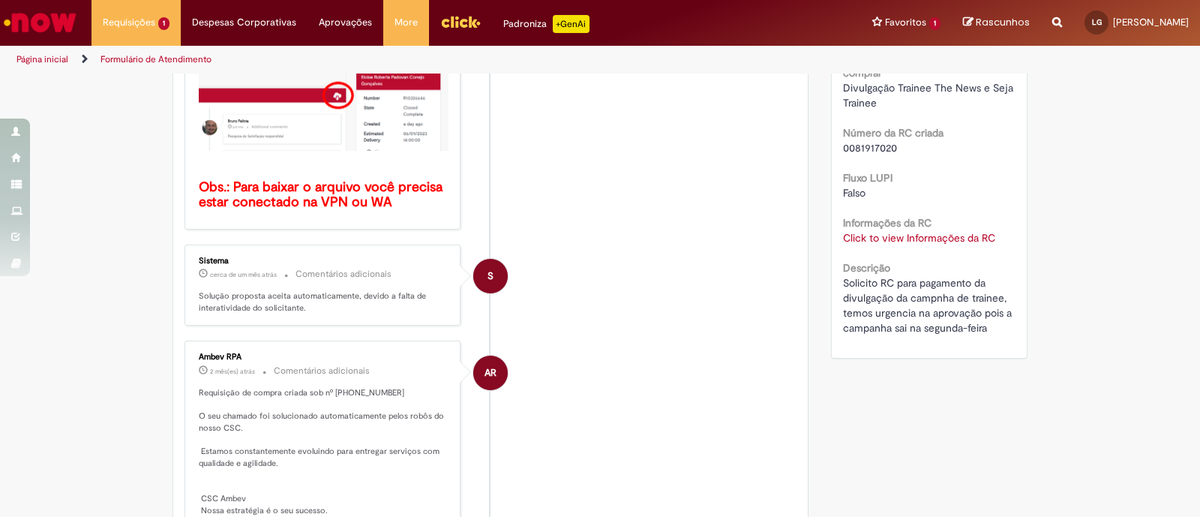
click at [881, 238] on link "Click to view Informações da RC" at bounding box center [919, 238] width 152 height 14
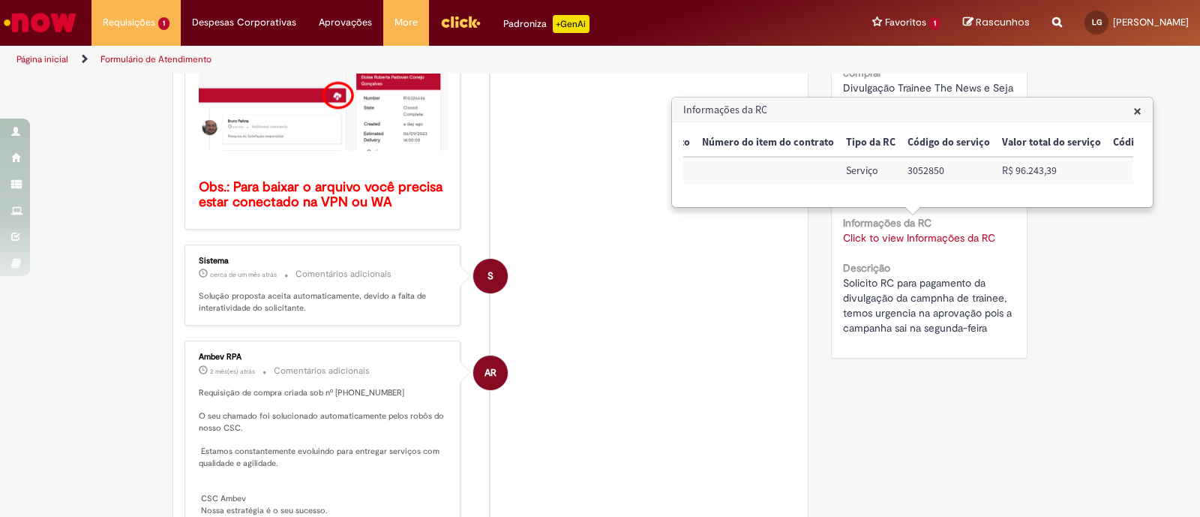
scroll to position [0, 1165]
click at [942, 173] on td "R$ 96.243,39" at bounding box center [978, 171] width 111 height 28
copy td "R$ 96.243,39"
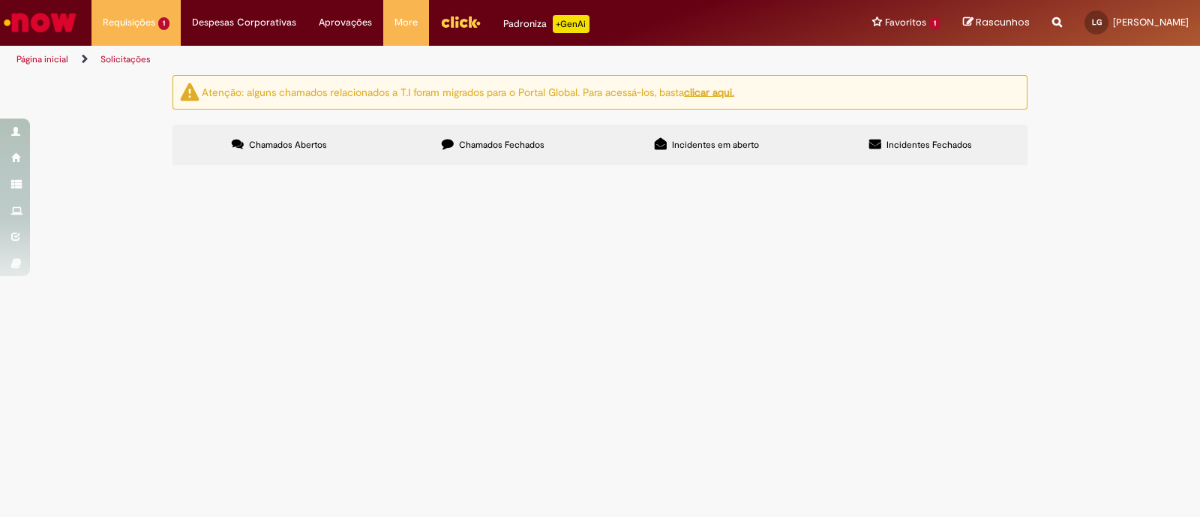
click at [461, 116] on div "Atenção: alguns chamados relacionados a T.I foram migrados para o Portal Global…" at bounding box center [600, 122] width 878 height 94
click at [465, 137] on label "Chamados Fechados" at bounding box center [493, 145] width 214 height 41
click at [0, 0] on span "Solicito por favor a abertura da RC para o pagamento de inserir a marca ambev n…" at bounding box center [0, 0] width 0 height 0
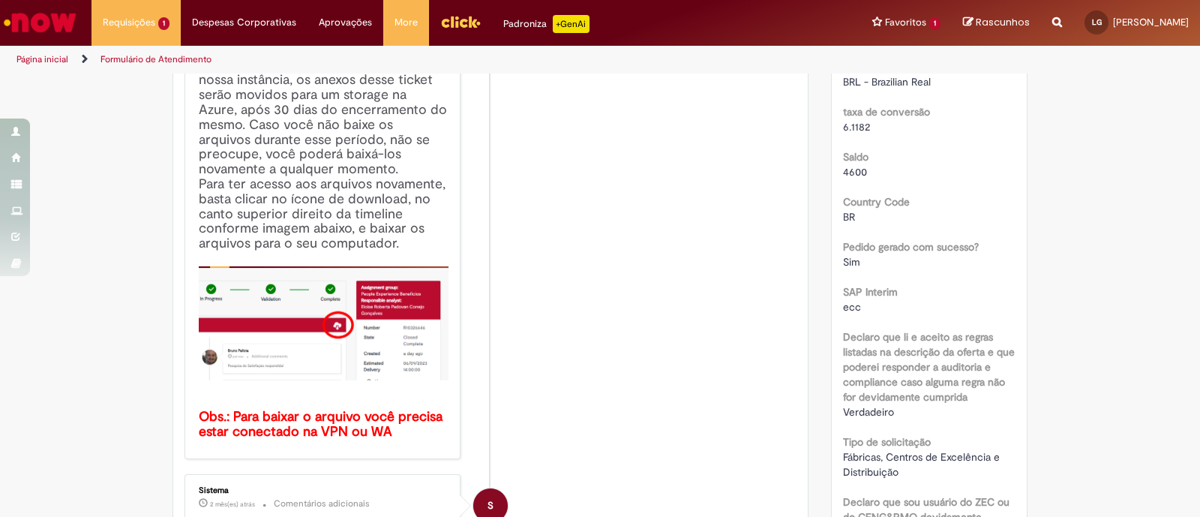
scroll to position [179, 0]
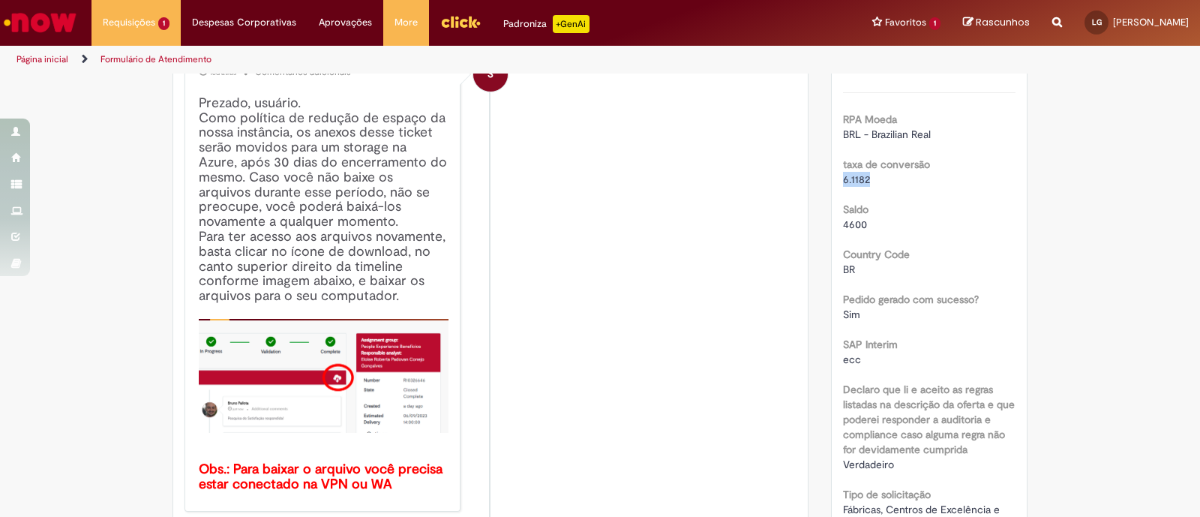
drag, startPoint x: 837, startPoint y: 175, endPoint x: 904, endPoint y: 179, distance: 66.9
click at [904, 179] on div "6.1182" at bounding box center [929, 179] width 173 height 15
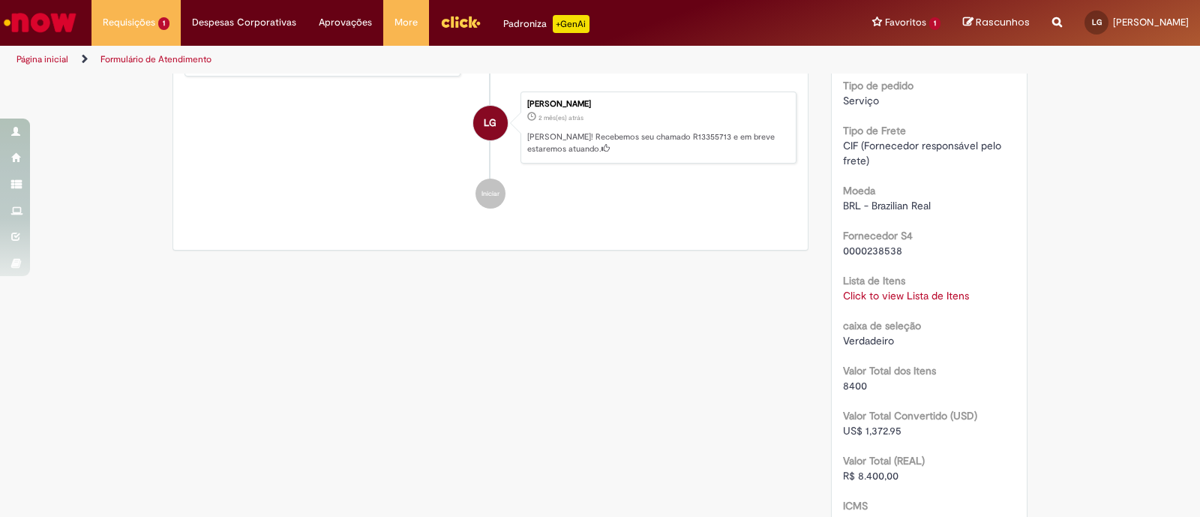
scroll to position [1304, 0]
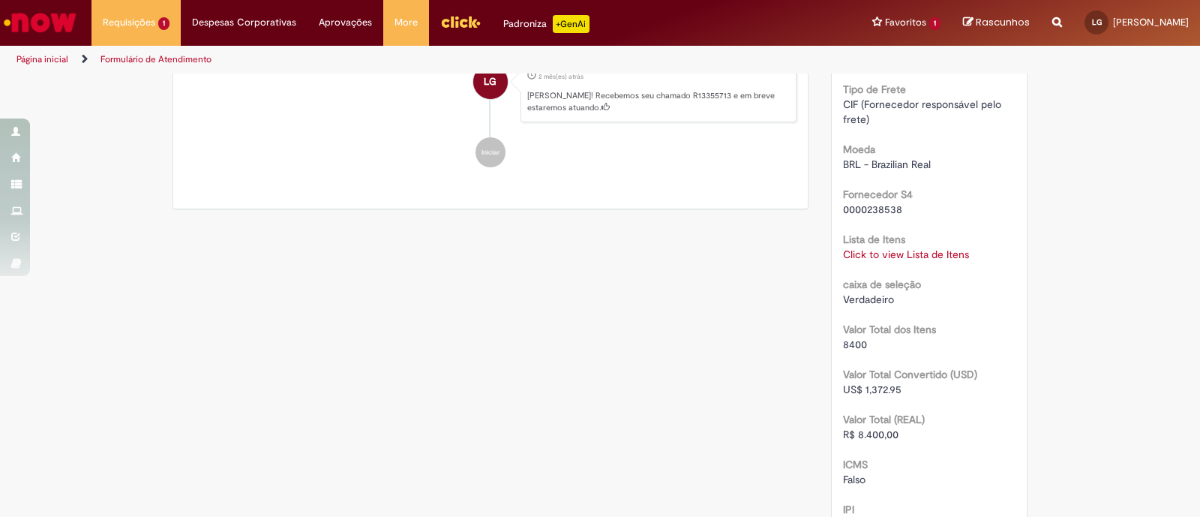
click at [870, 248] on link "Click to view Lista de Itens" at bounding box center [906, 255] width 126 height 14
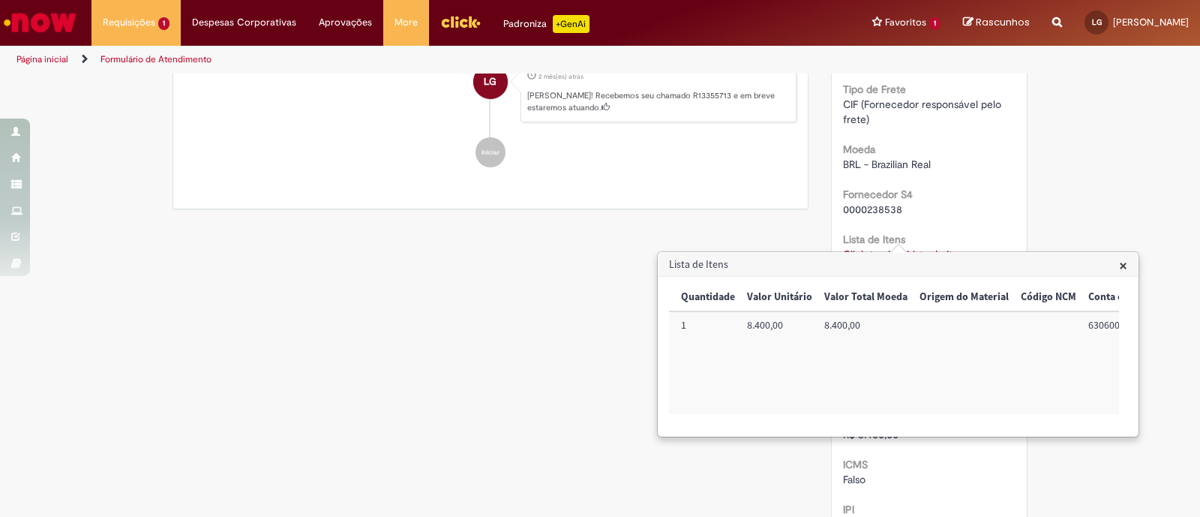
scroll to position [0, 369]
click at [827, 317] on td "8.400,00" at bounding box center [861, 362] width 95 height 103
copy td "8.400,00"
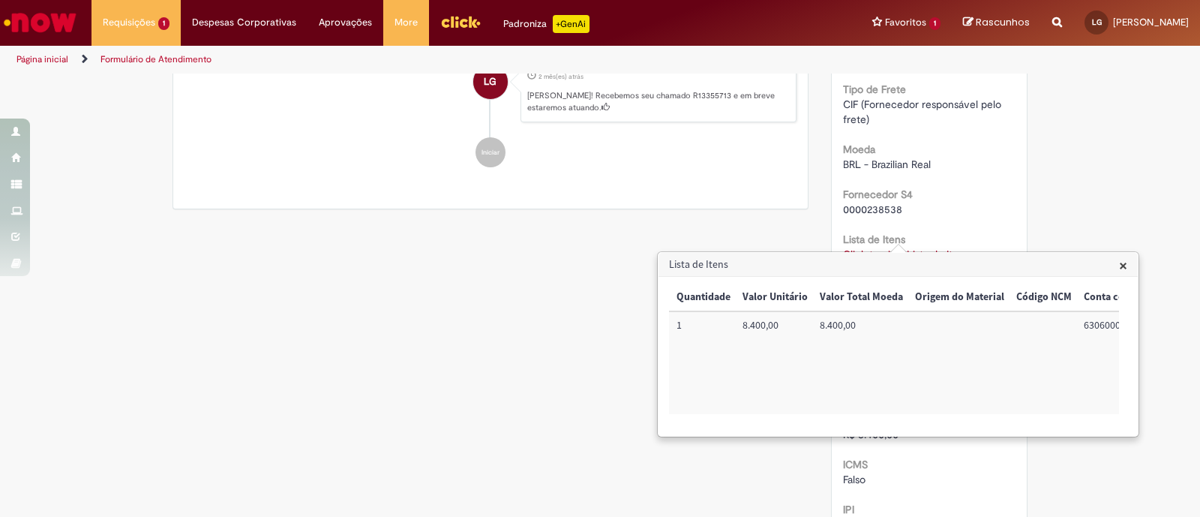
click at [1119, 262] on span "×" at bounding box center [1123, 265] width 8 height 20
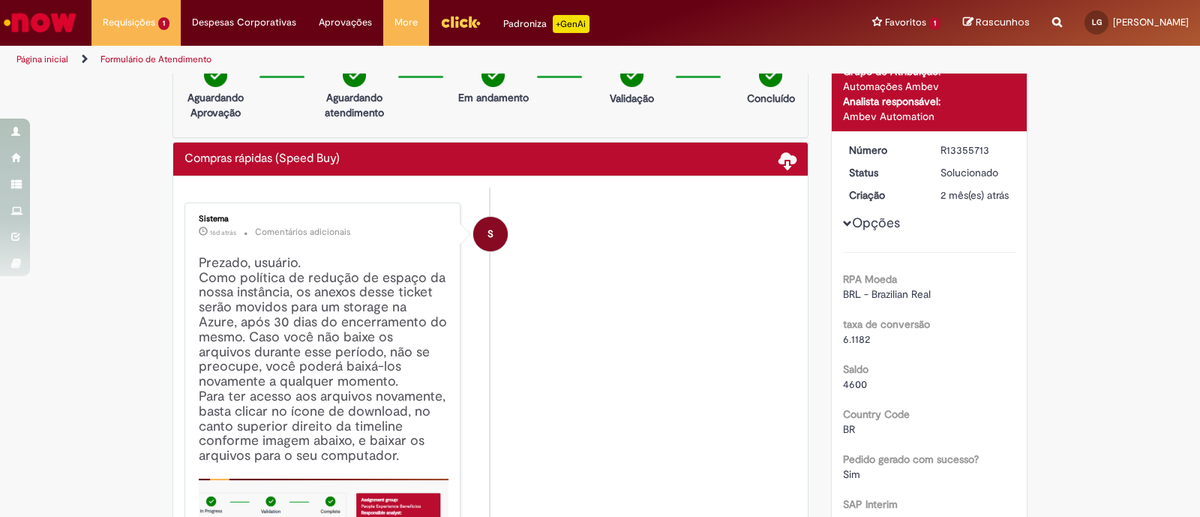
scroll to position [0, 0]
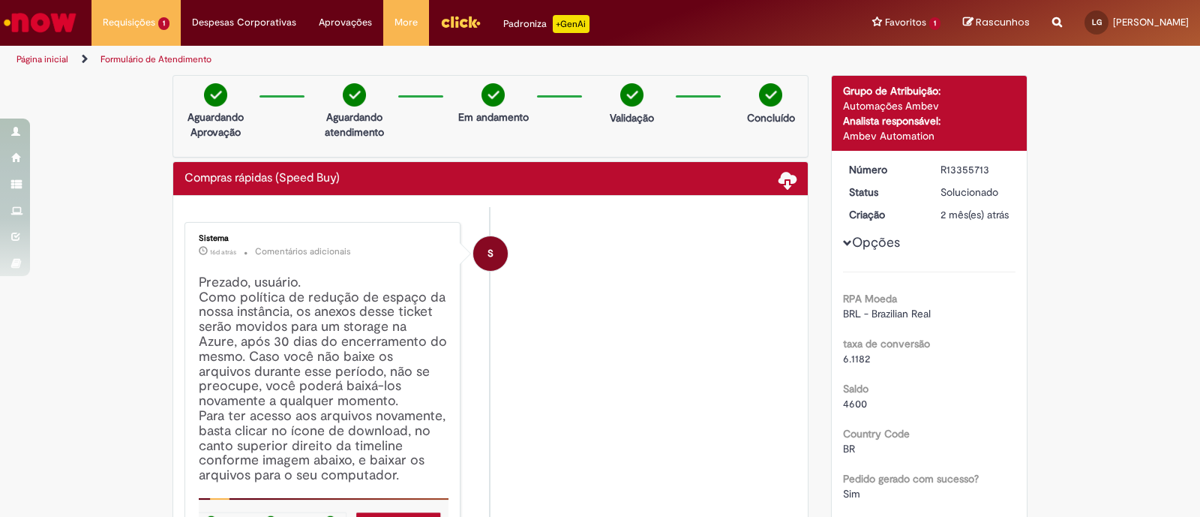
click at [941, 164] on div "R13355713" at bounding box center [976, 169] width 70 height 15
copy div "R13355713"
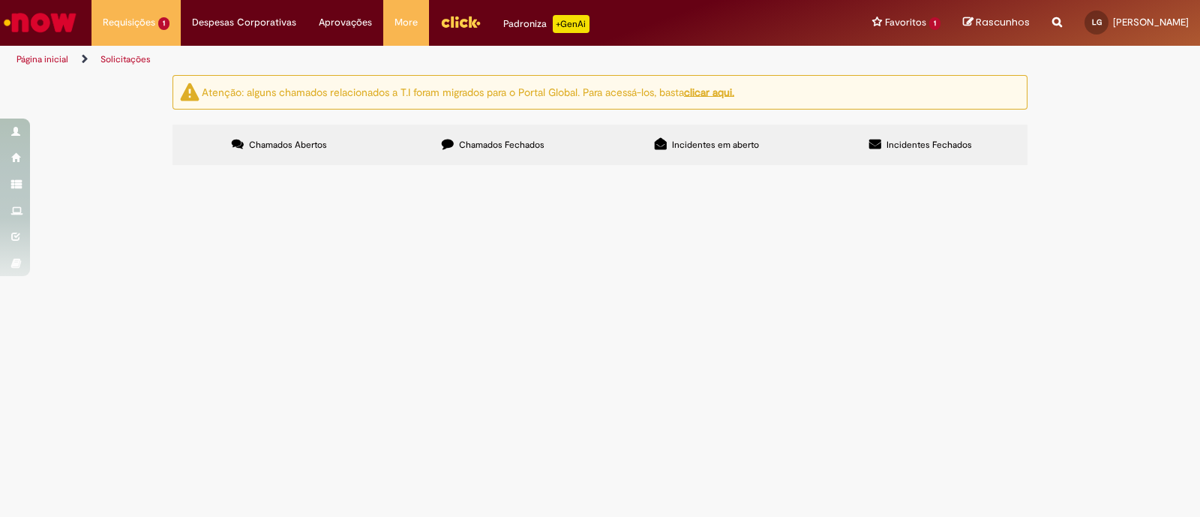
click at [473, 139] on span "Chamados Fechados" at bounding box center [502, 145] width 86 height 12
